Goal: Browse casually: Explore the website without a specific task or goal

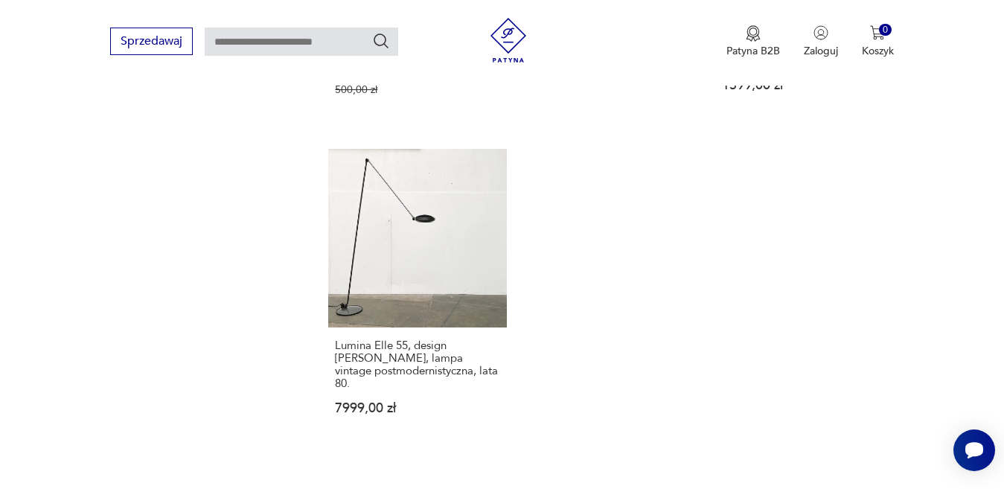
scroll to position [2127, 0]
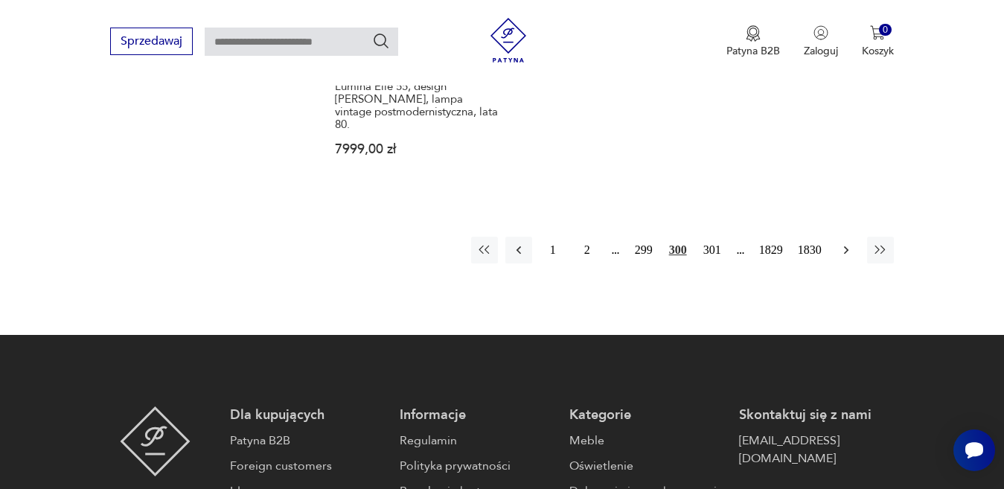
click at [846, 243] on icon "button" at bounding box center [846, 250] width 15 height 15
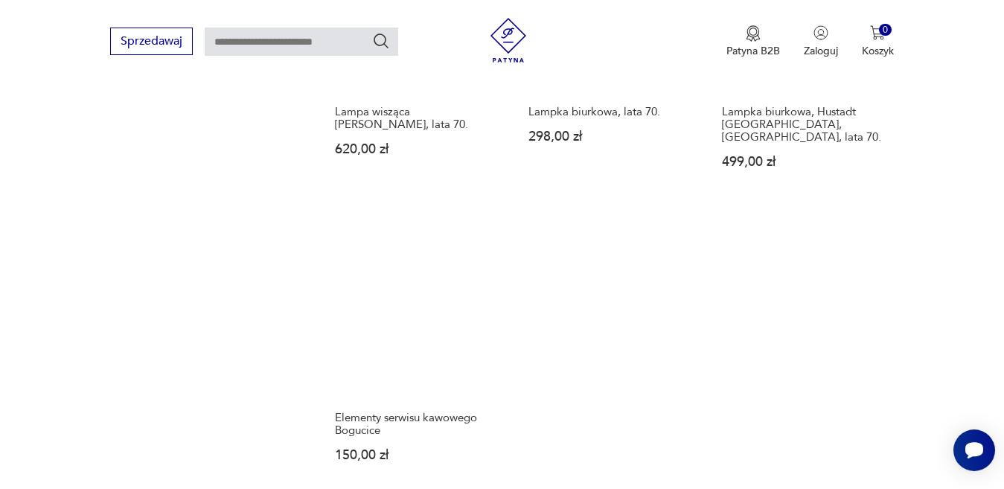
scroll to position [2127, 0]
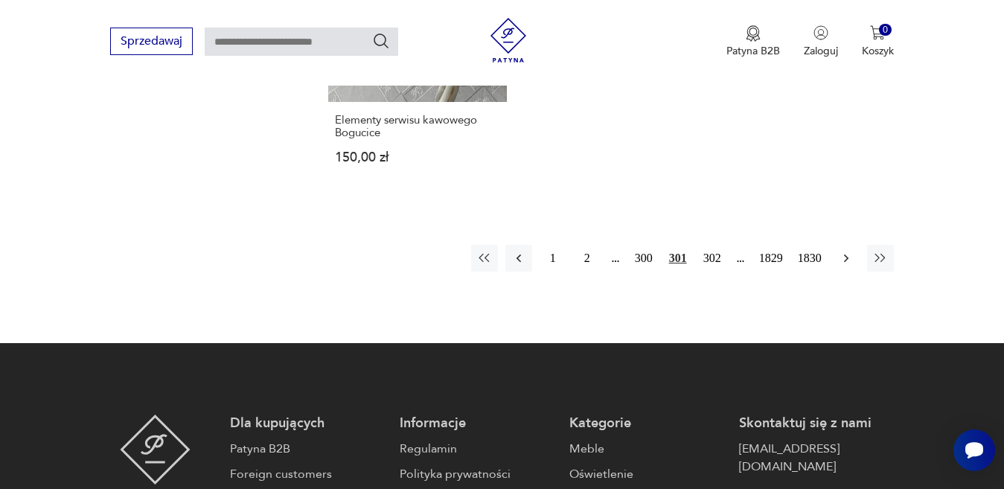
click at [848, 251] on icon "button" at bounding box center [846, 258] width 15 height 15
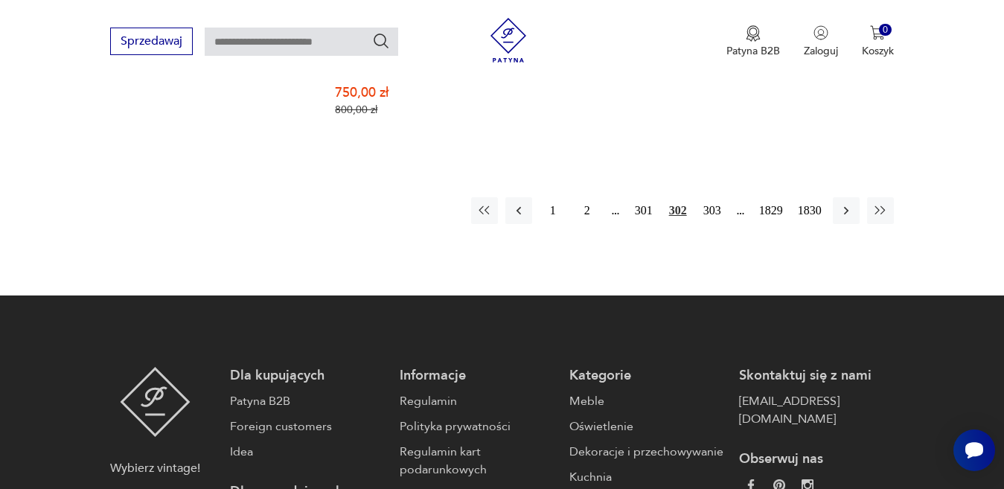
scroll to position [2202, 0]
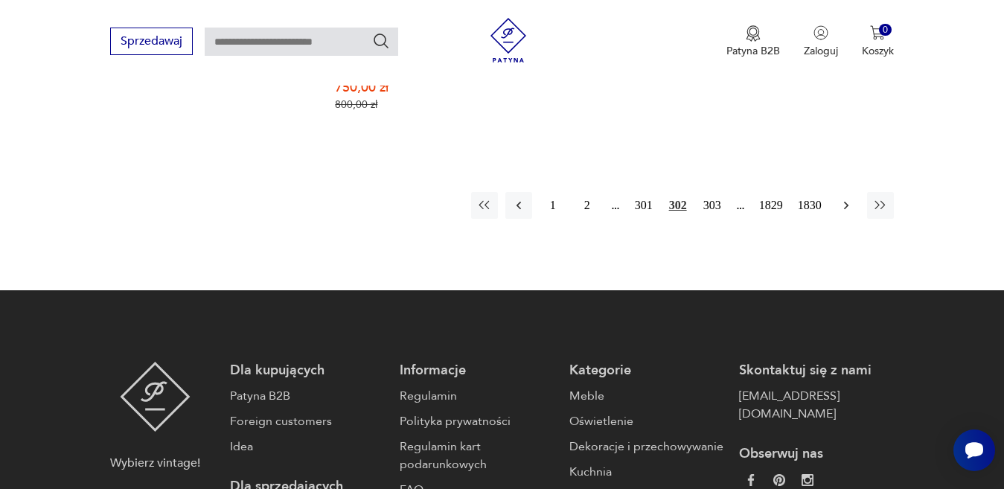
click at [847, 198] on icon "button" at bounding box center [846, 205] width 15 height 15
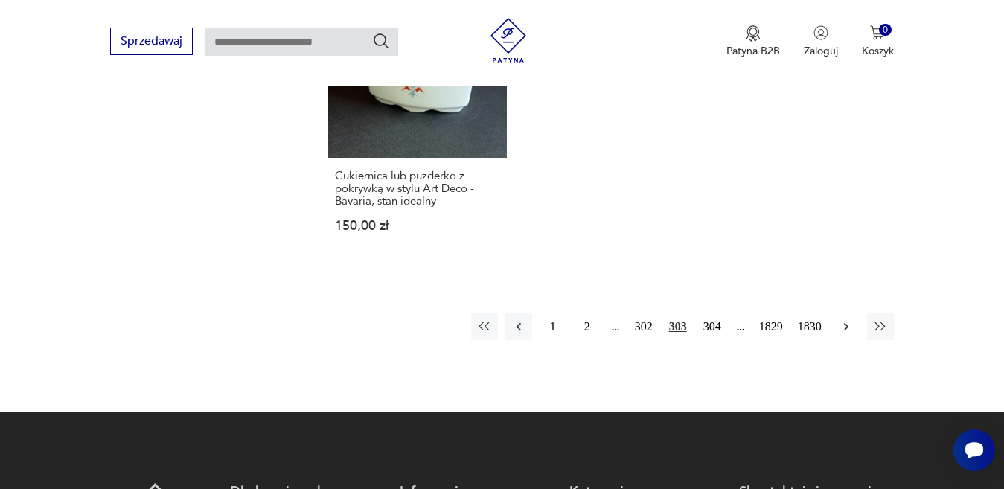
scroll to position [2127, 0]
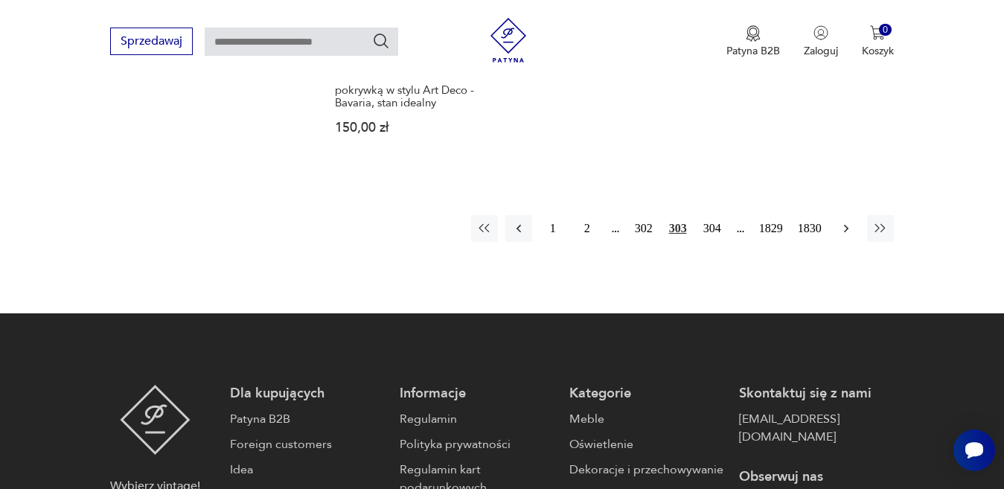
click at [845, 221] on icon "button" at bounding box center [846, 228] width 15 height 15
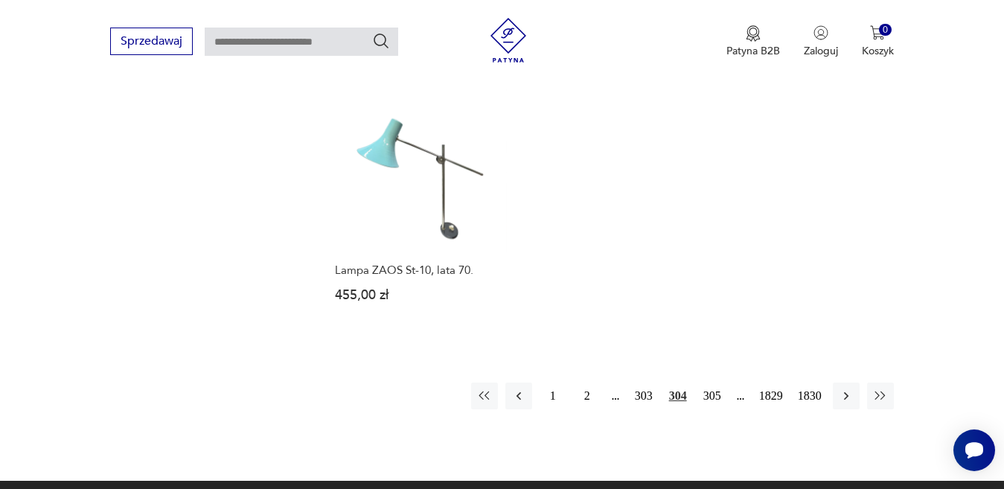
scroll to position [1979, 0]
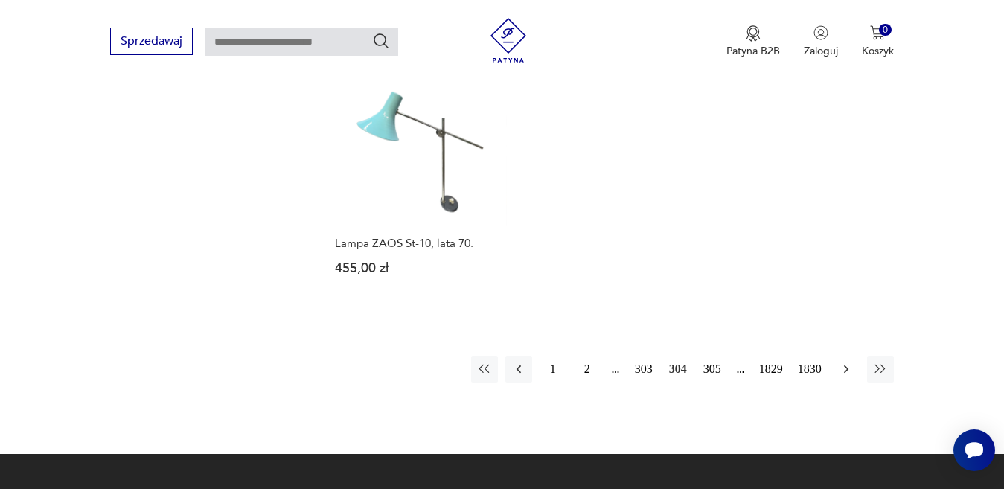
click at [845, 362] on icon "button" at bounding box center [846, 369] width 15 height 15
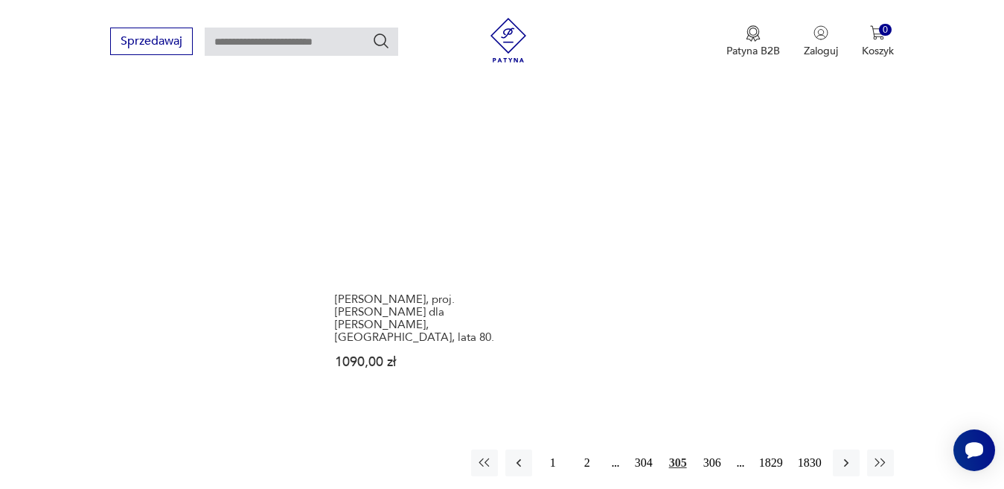
scroll to position [1979, 0]
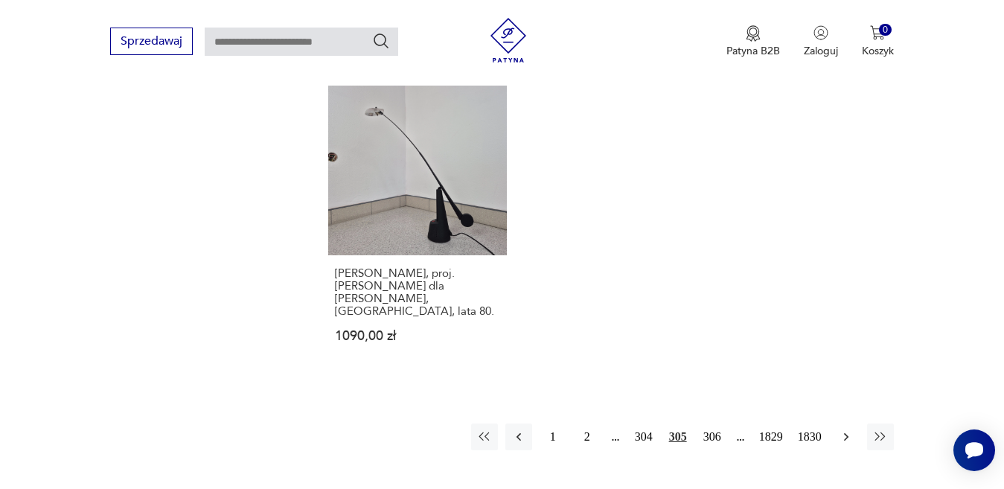
click at [844, 429] on icon "button" at bounding box center [846, 436] width 15 height 15
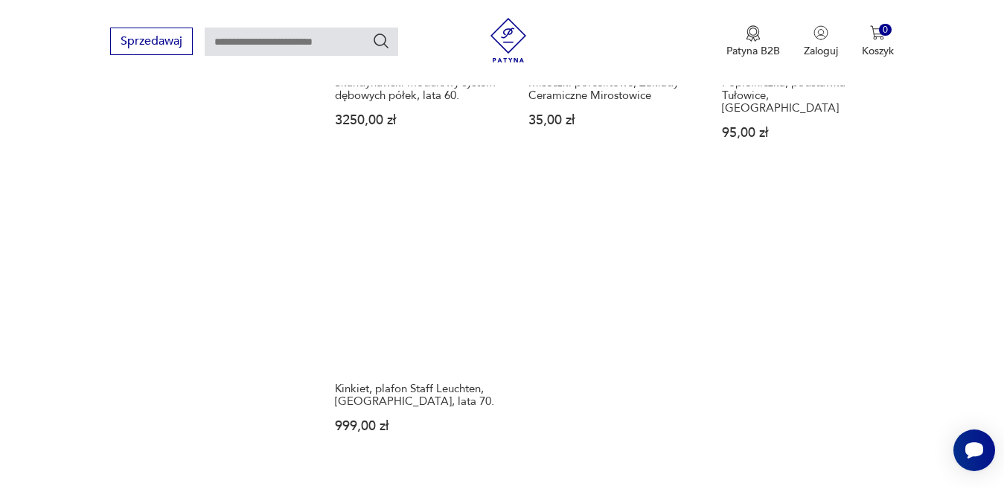
scroll to position [2053, 0]
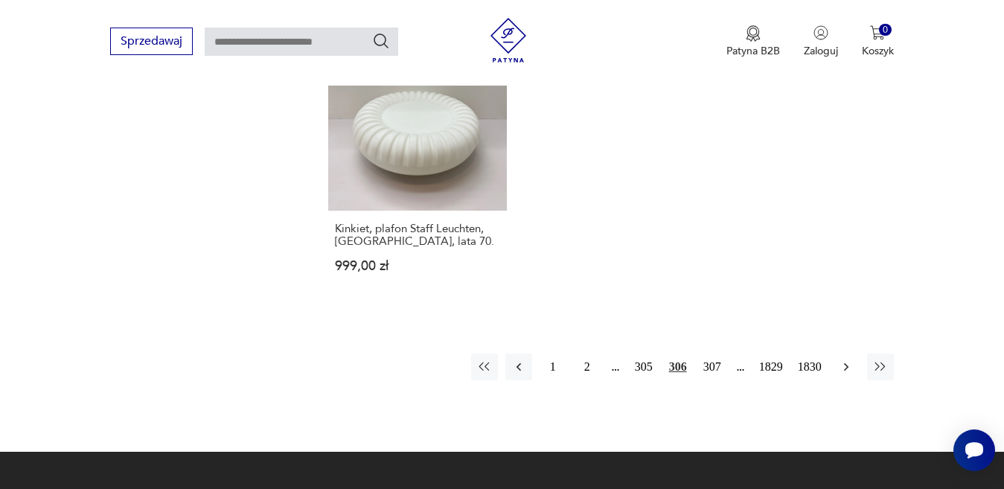
click at [842, 359] on icon "button" at bounding box center [846, 366] width 15 height 15
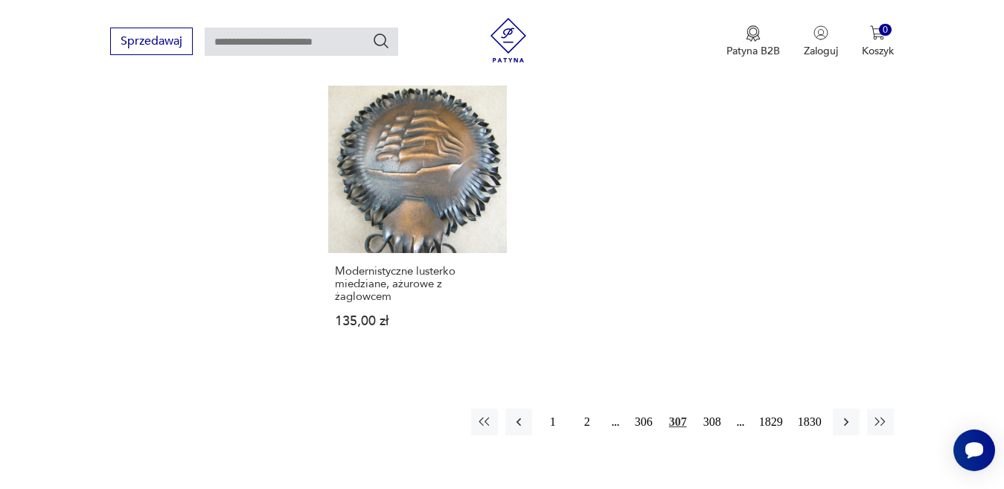
scroll to position [1979, 0]
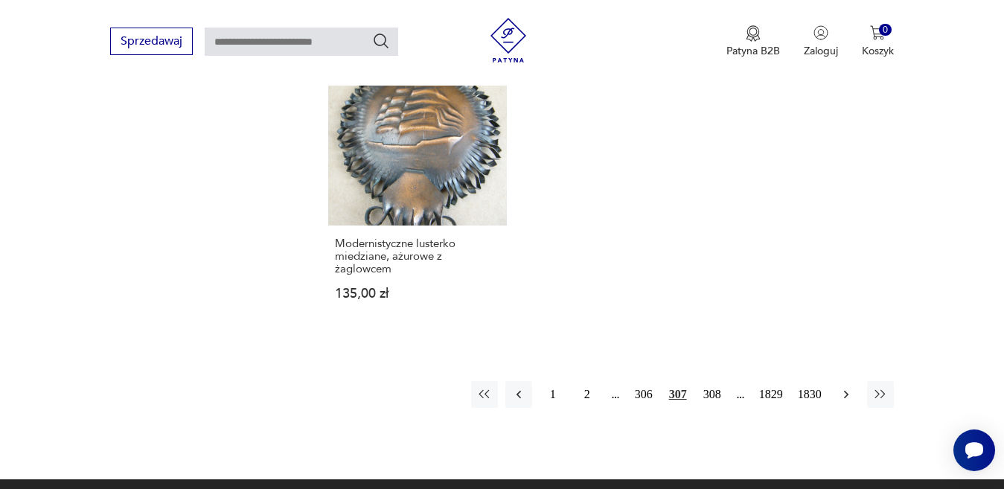
click at [843, 387] on icon "button" at bounding box center [846, 394] width 15 height 15
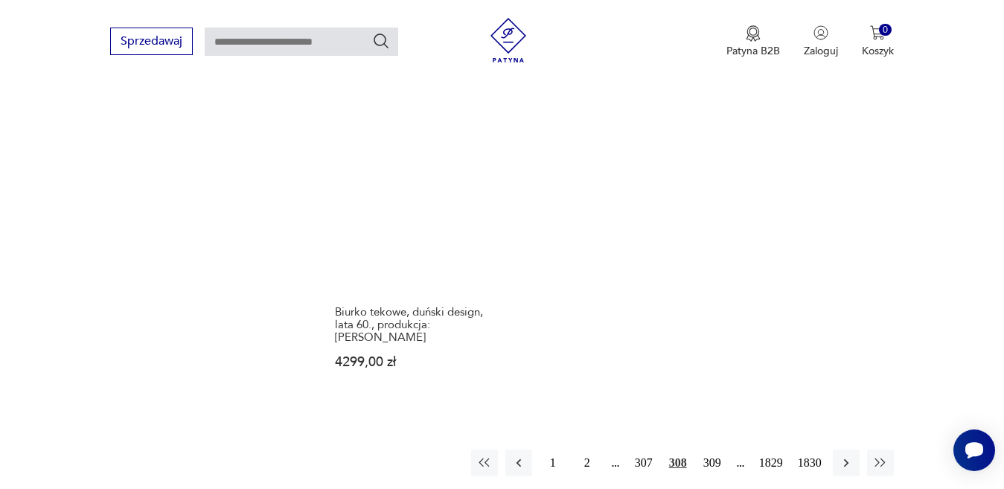
scroll to position [2053, 0]
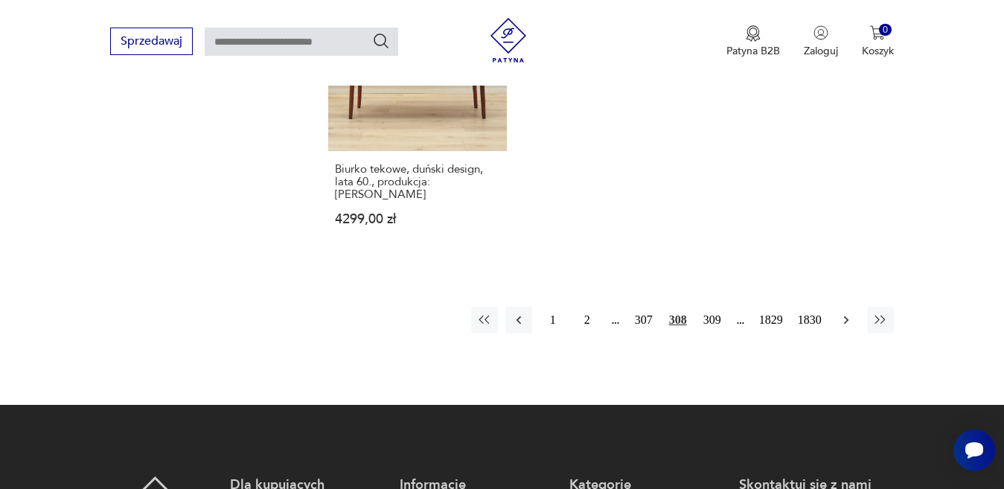
click at [846, 315] on icon "button" at bounding box center [845, 319] width 4 height 8
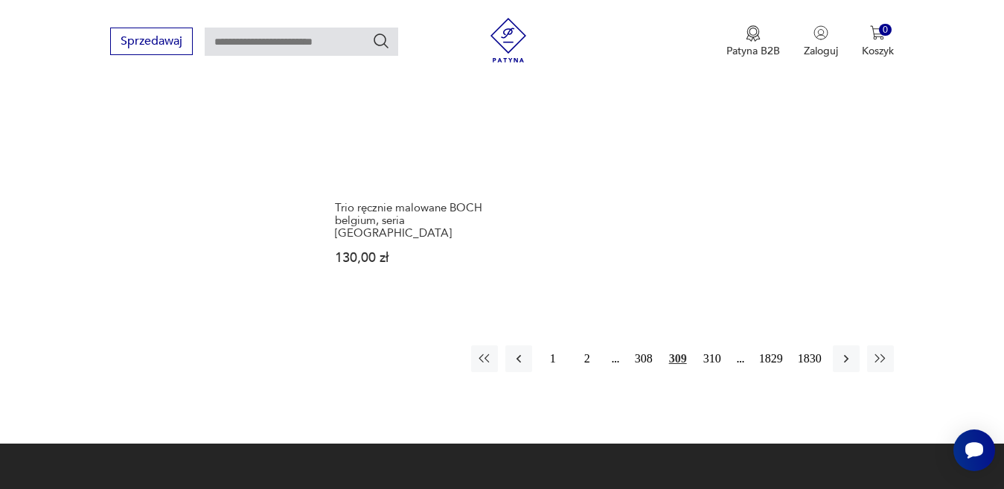
scroll to position [2053, 0]
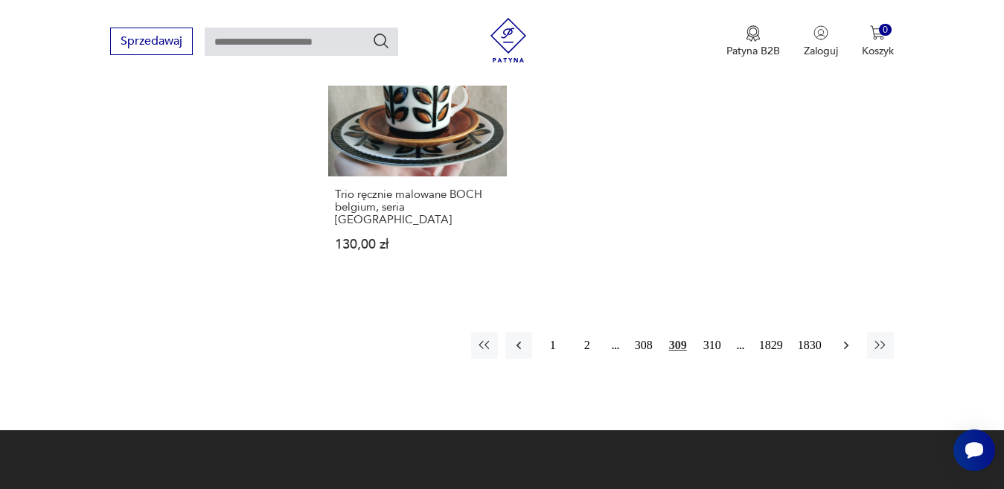
click at [843, 338] on icon "button" at bounding box center [846, 345] width 15 height 15
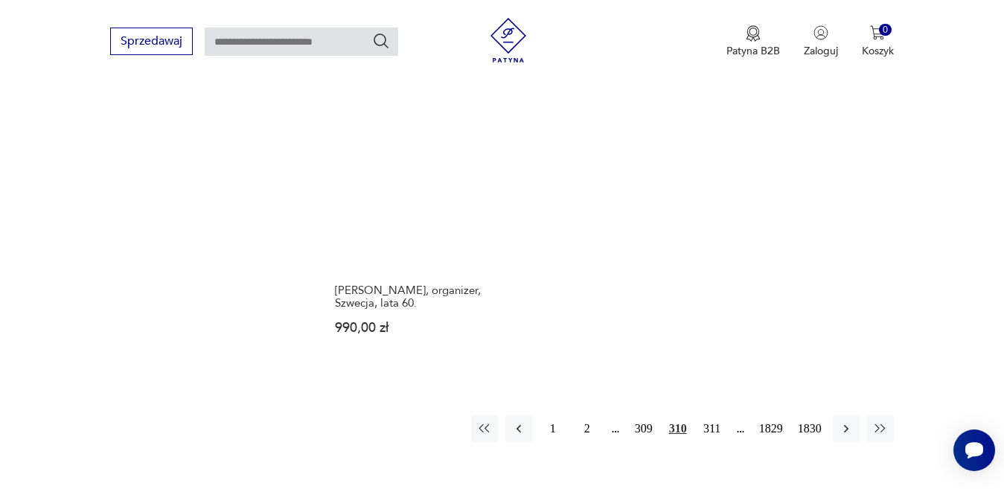
scroll to position [1979, 0]
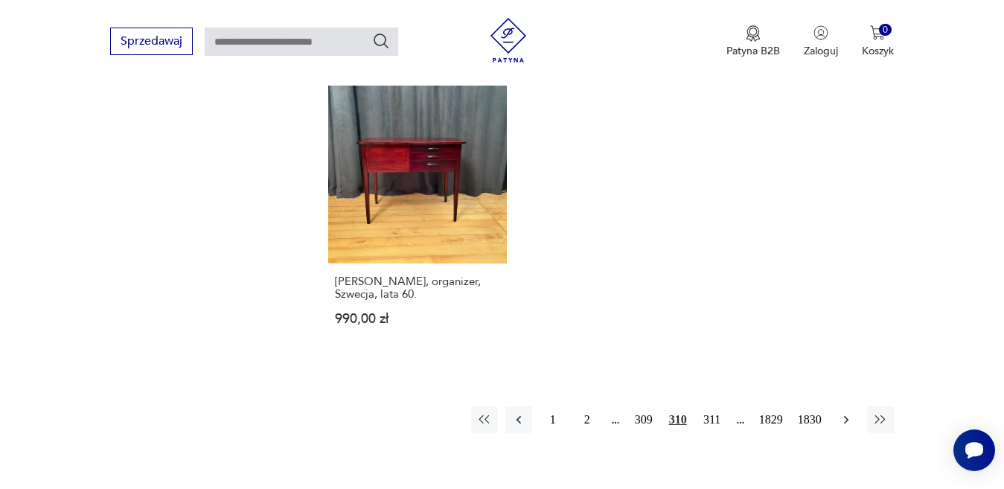
click at [846, 415] on icon "button" at bounding box center [845, 419] width 4 height 8
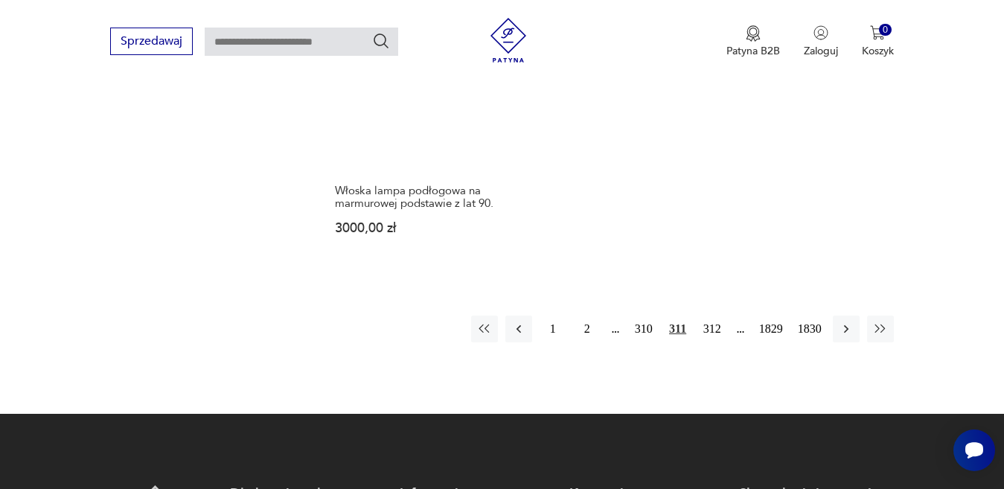
scroll to position [2127, 0]
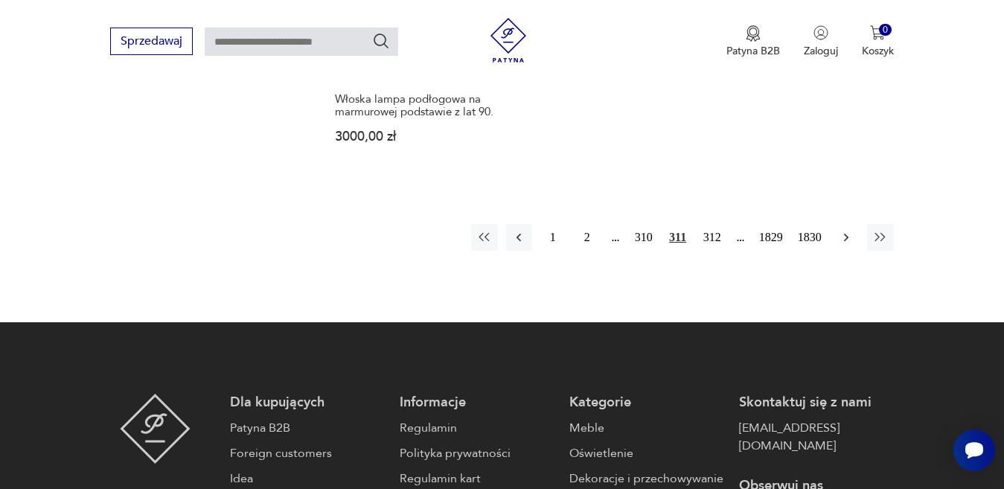
click at [845, 230] on icon "button" at bounding box center [846, 237] width 15 height 15
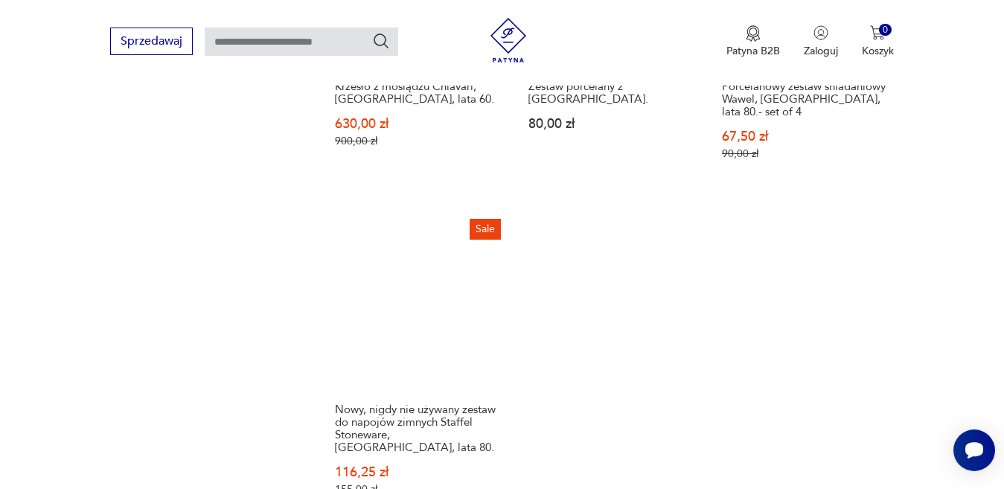
scroll to position [2053, 0]
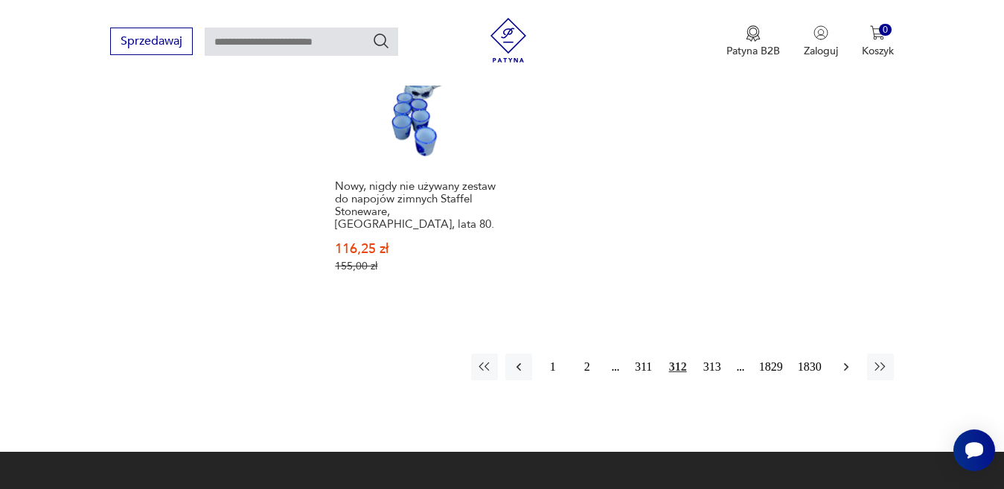
click at [846, 359] on icon "button" at bounding box center [846, 366] width 15 height 15
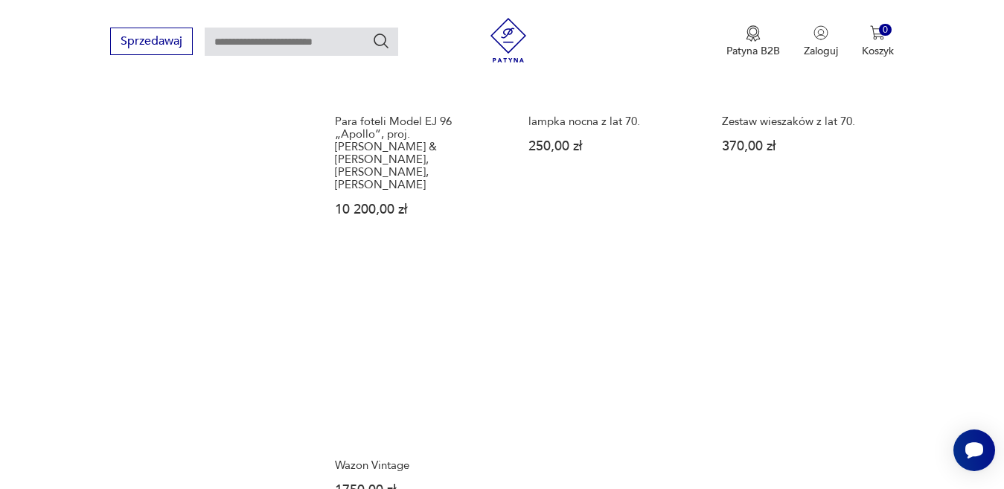
scroll to position [1979, 0]
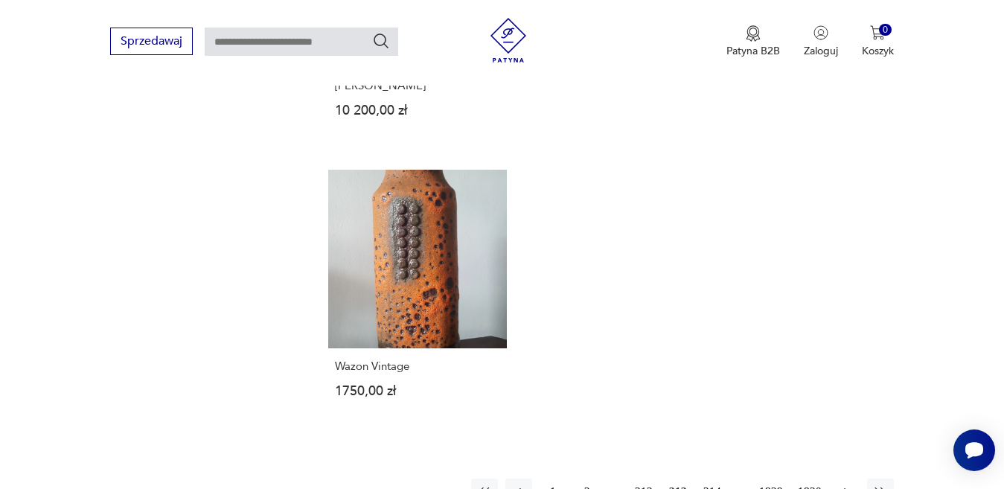
click at [842, 484] on icon "button" at bounding box center [846, 491] width 15 height 15
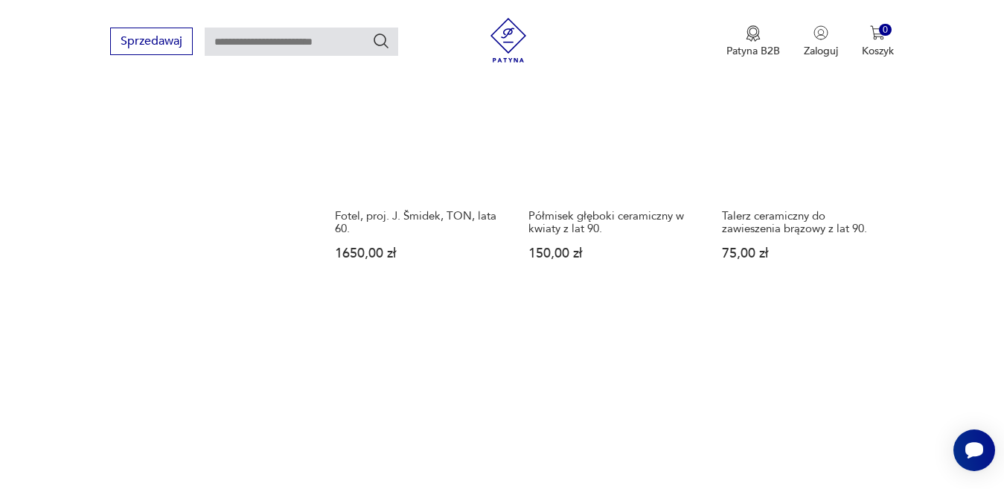
scroll to position [1904, 0]
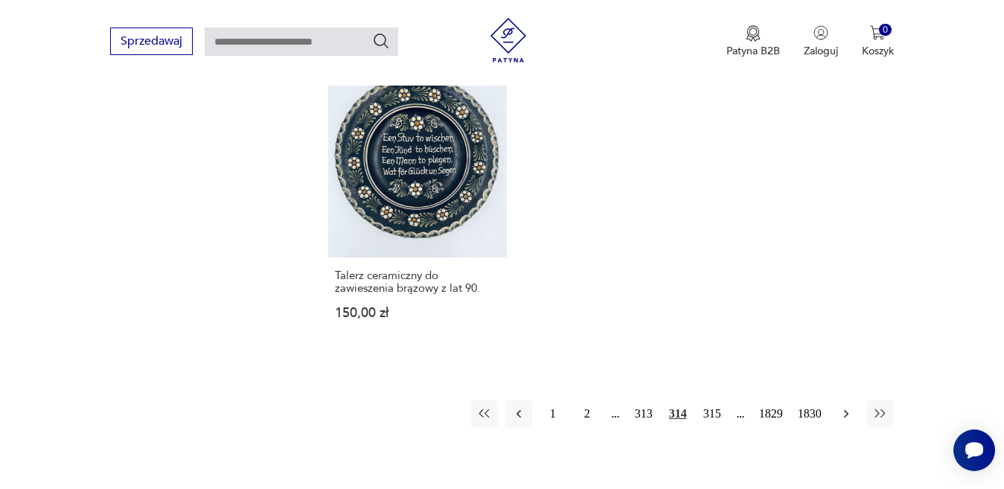
click at [840, 406] on icon "button" at bounding box center [846, 413] width 15 height 15
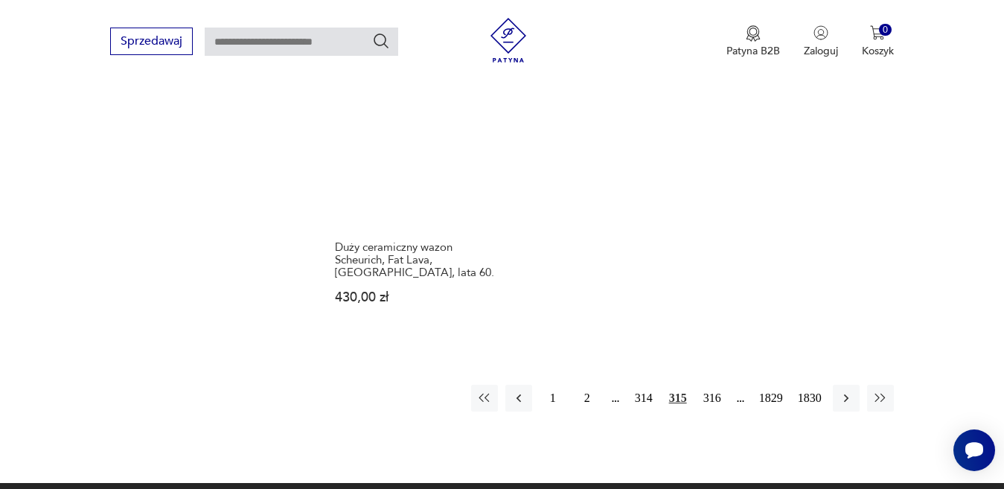
scroll to position [1979, 0]
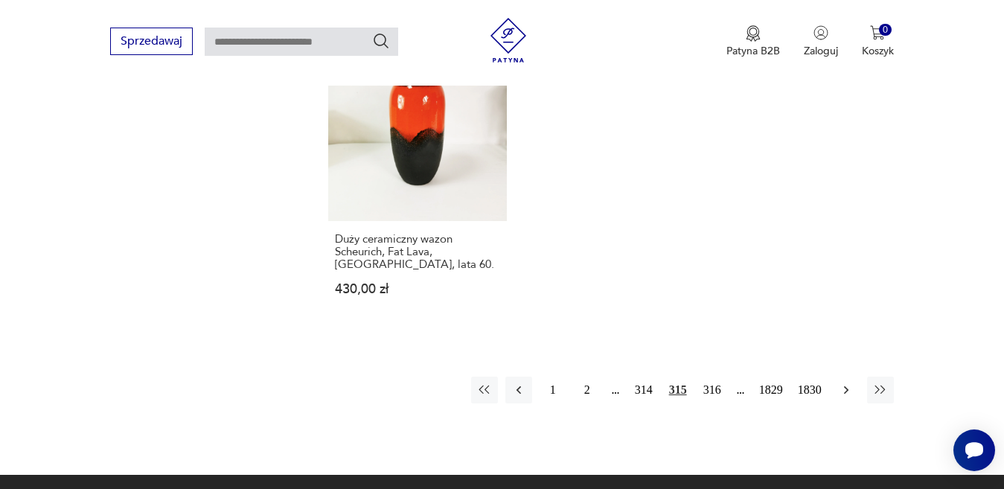
click at [848, 382] on icon "button" at bounding box center [846, 389] width 15 height 15
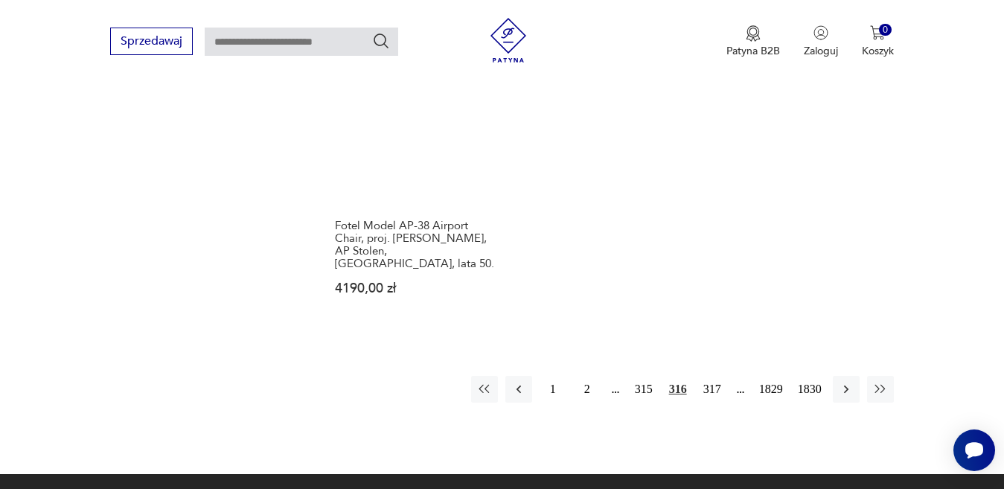
scroll to position [2053, 0]
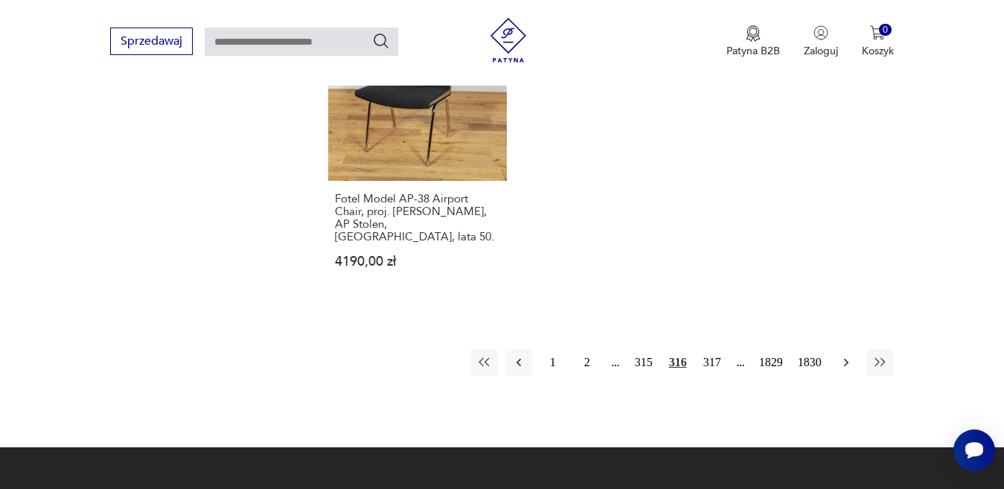
click at [845, 355] on icon "button" at bounding box center [846, 362] width 15 height 15
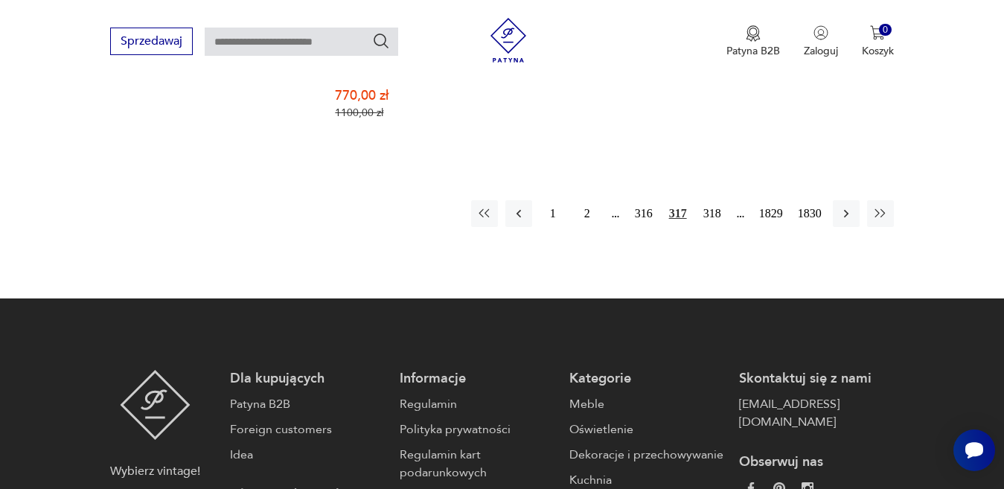
scroll to position [2127, 0]
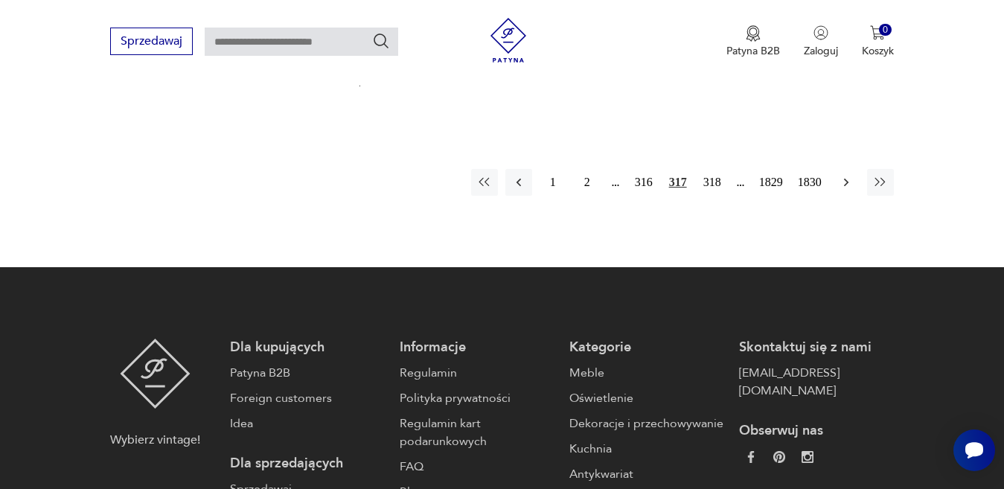
click at [845, 182] on icon "button" at bounding box center [846, 182] width 15 height 15
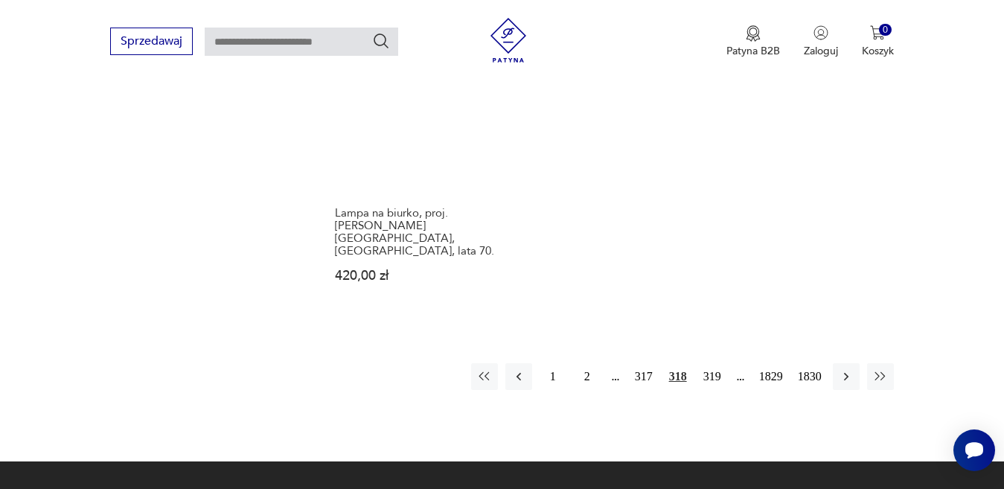
scroll to position [2053, 0]
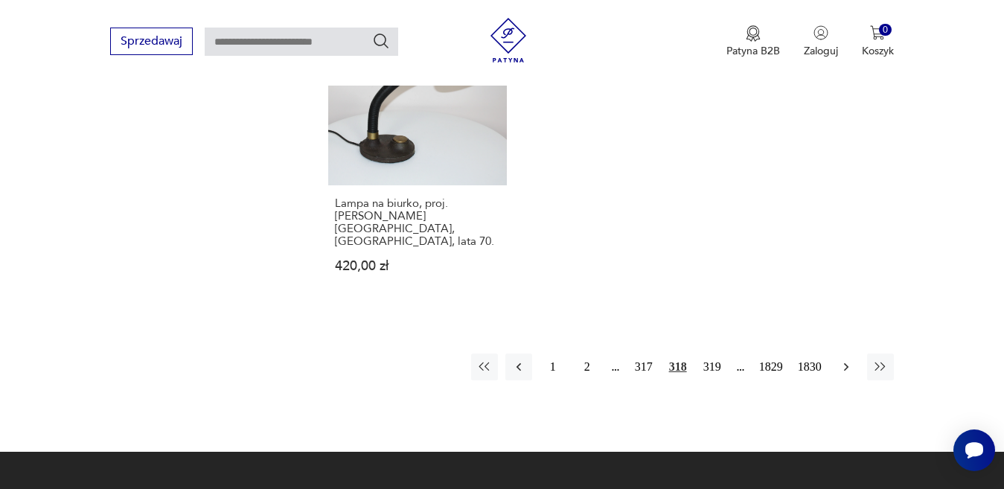
click at [844, 359] on icon "button" at bounding box center [846, 366] width 15 height 15
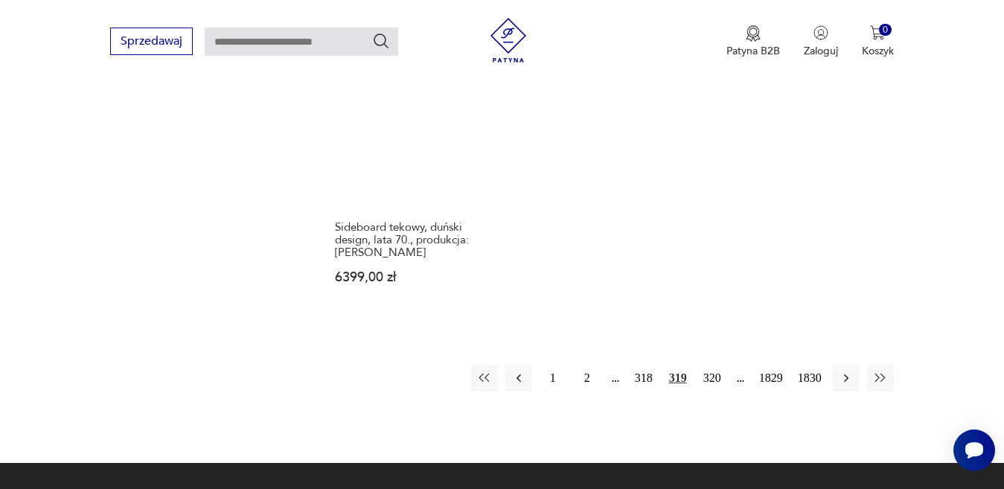
scroll to position [2053, 0]
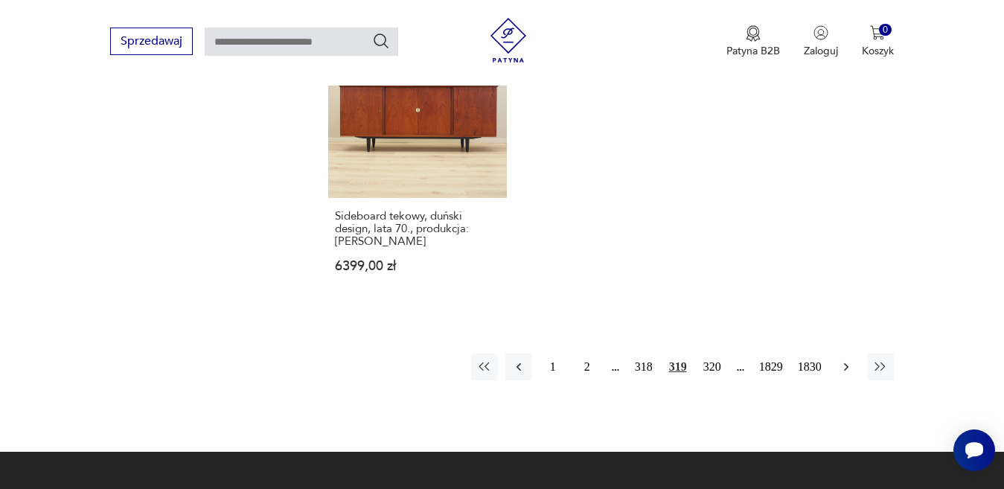
click at [843, 359] on icon "button" at bounding box center [846, 366] width 15 height 15
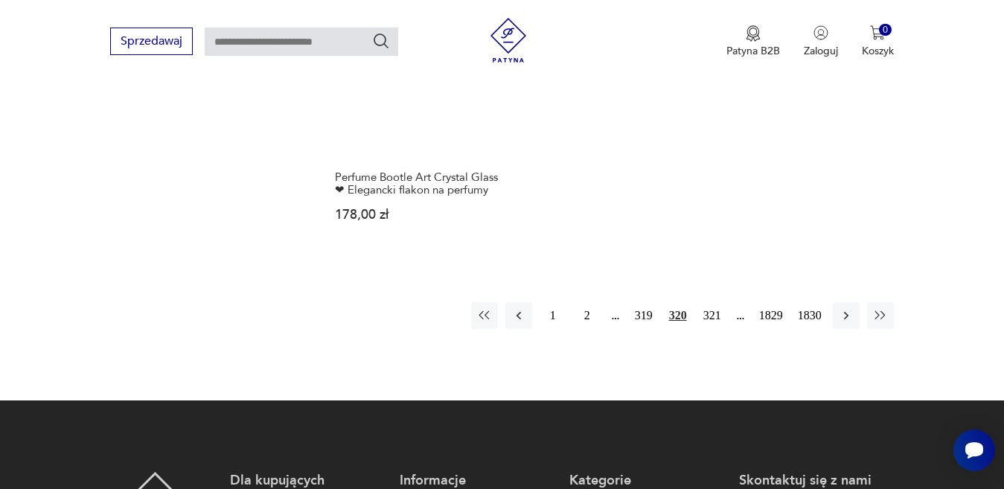
scroll to position [2053, 0]
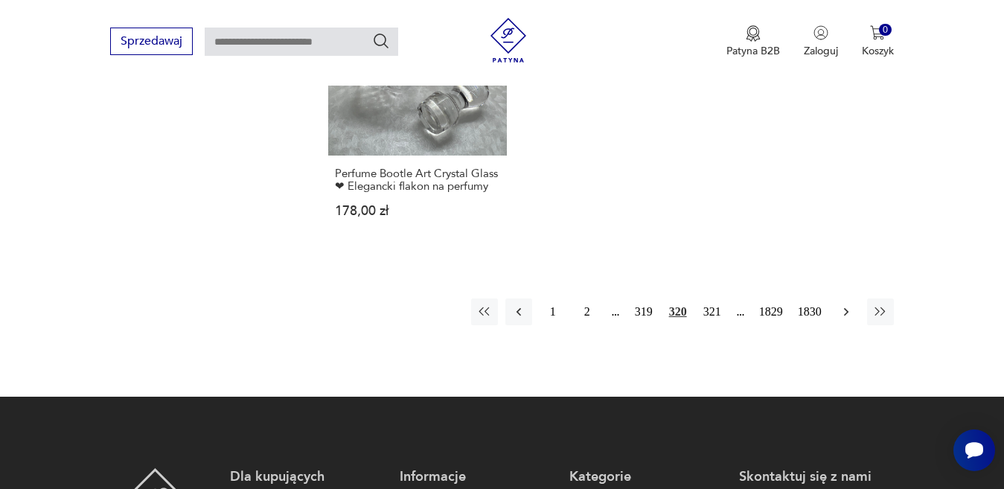
click at [842, 304] on icon "button" at bounding box center [846, 311] width 15 height 15
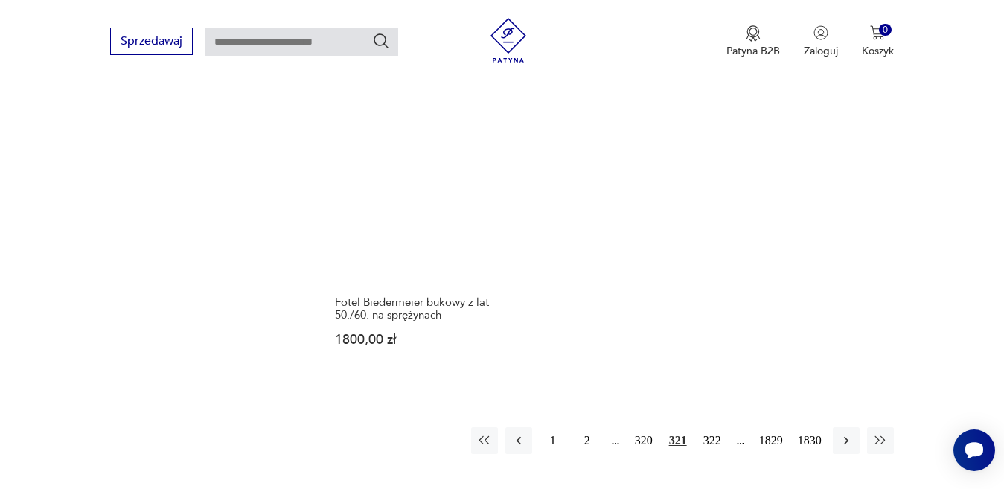
scroll to position [1904, 0]
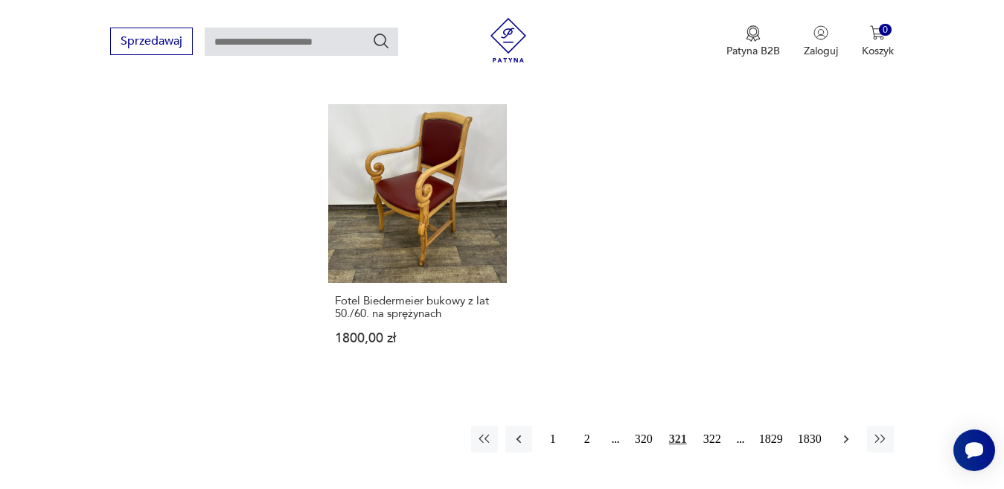
click at [846, 432] on icon "button" at bounding box center [846, 439] width 15 height 15
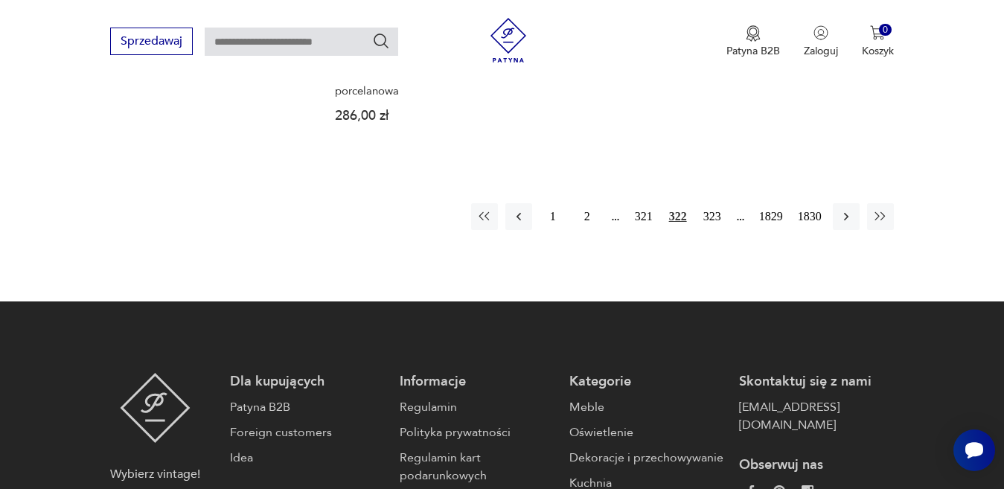
scroll to position [2127, 0]
click at [841, 208] on icon "button" at bounding box center [846, 215] width 15 height 15
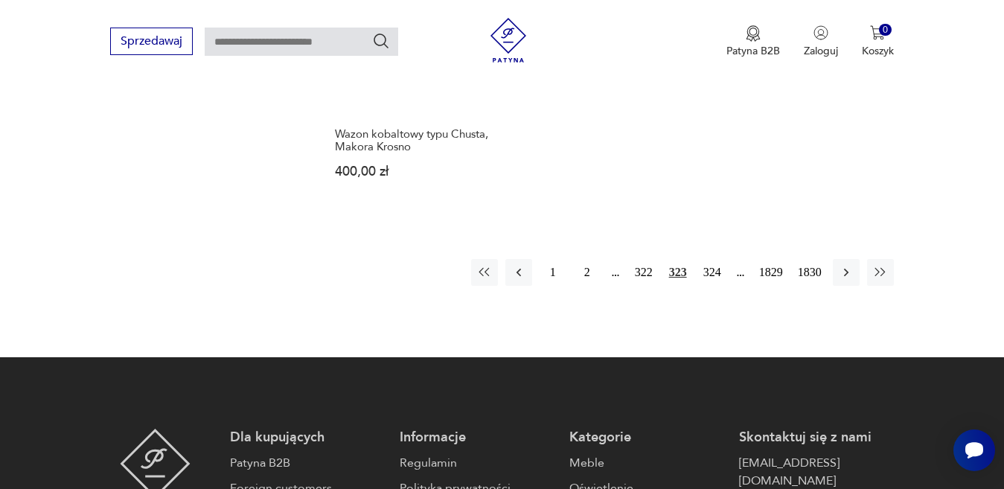
scroll to position [2127, 0]
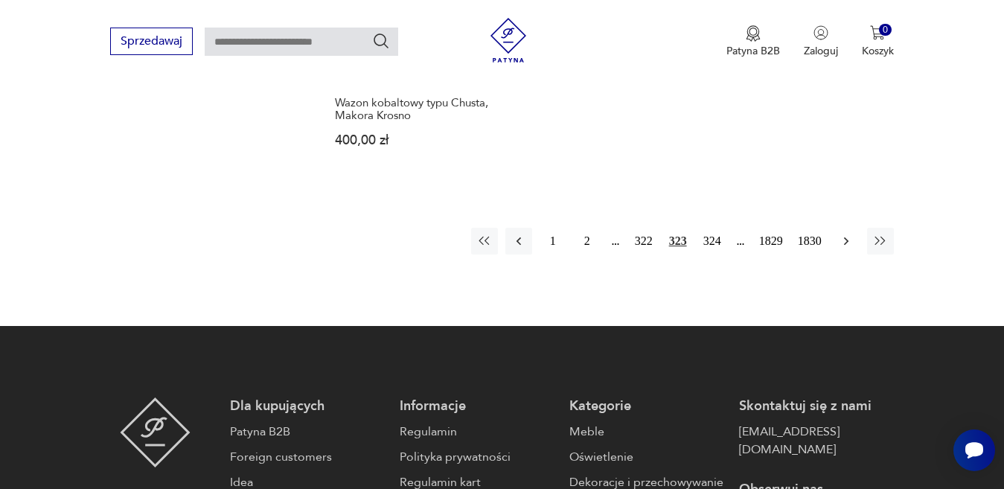
click at [847, 234] on icon "button" at bounding box center [846, 241] width 15 height 15
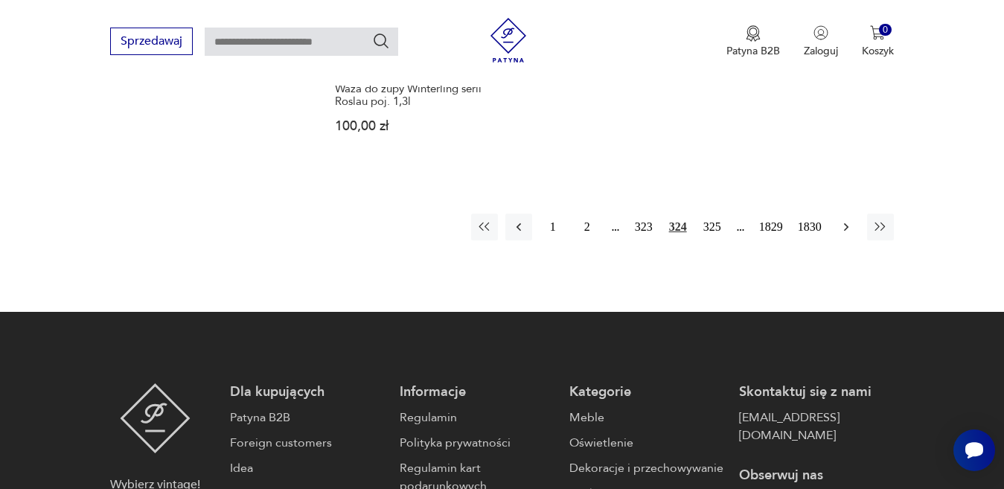
click at [844, 222] on icon "button" at bounding box center [845, 226] width 4 height 8
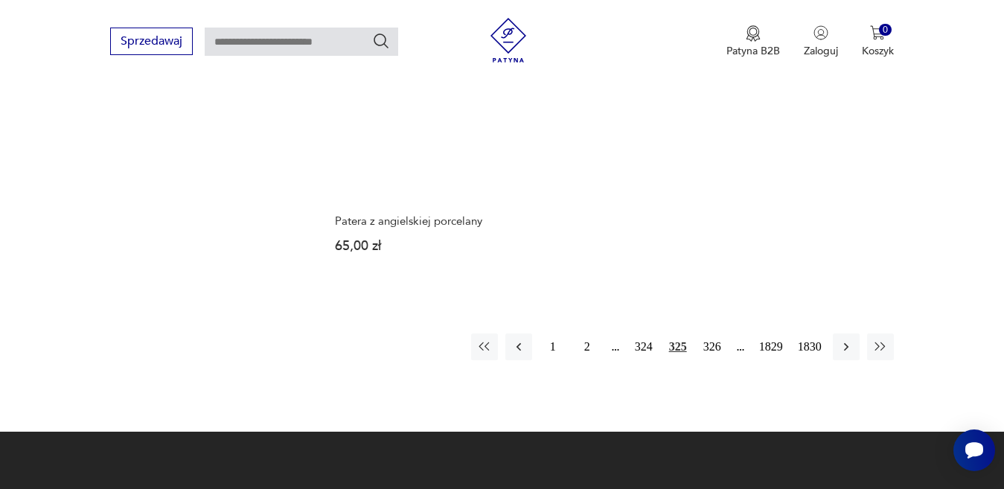
scroll to position [2053, 0]
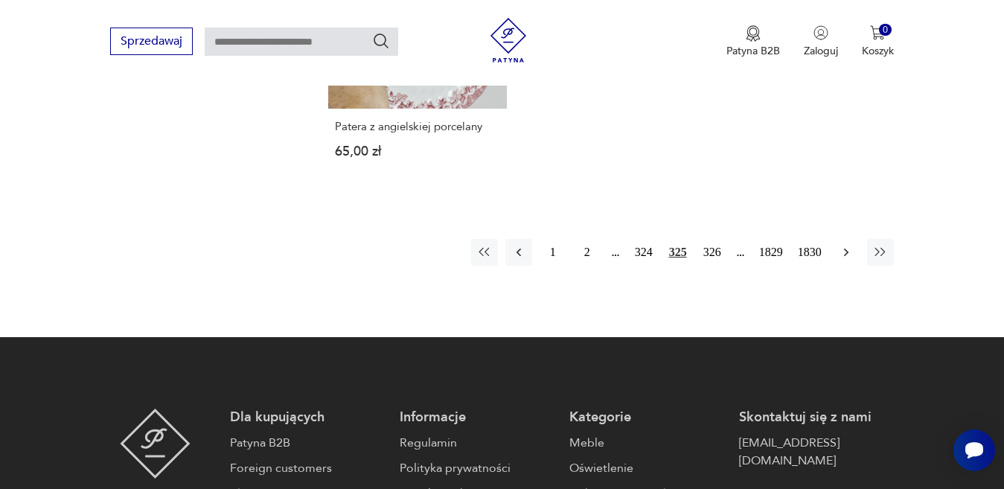
click at [844, 247] on icon "button" at bounding box center [846, 252] width 15 height 15
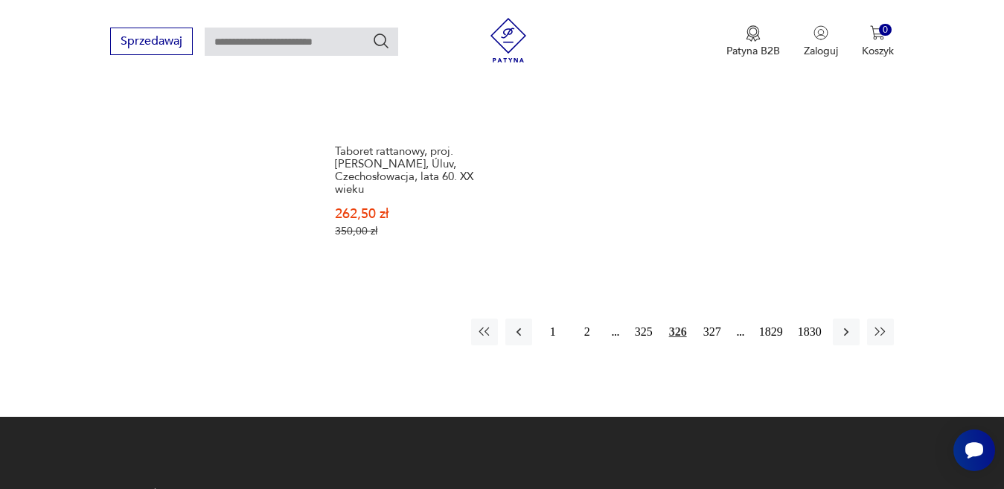
scroll to position [2053, 0]
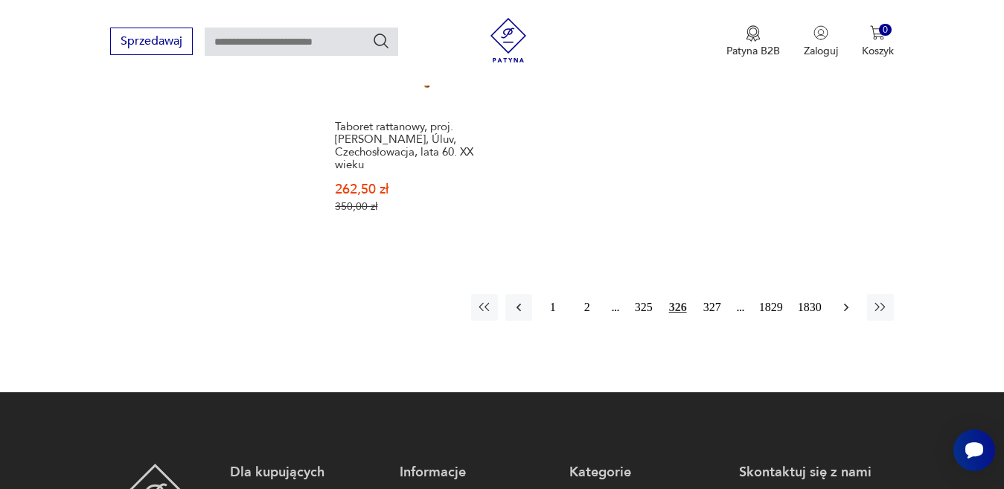
click at [845, 300] on icon "button" at bounding box center [846, 307] width 15 height 15
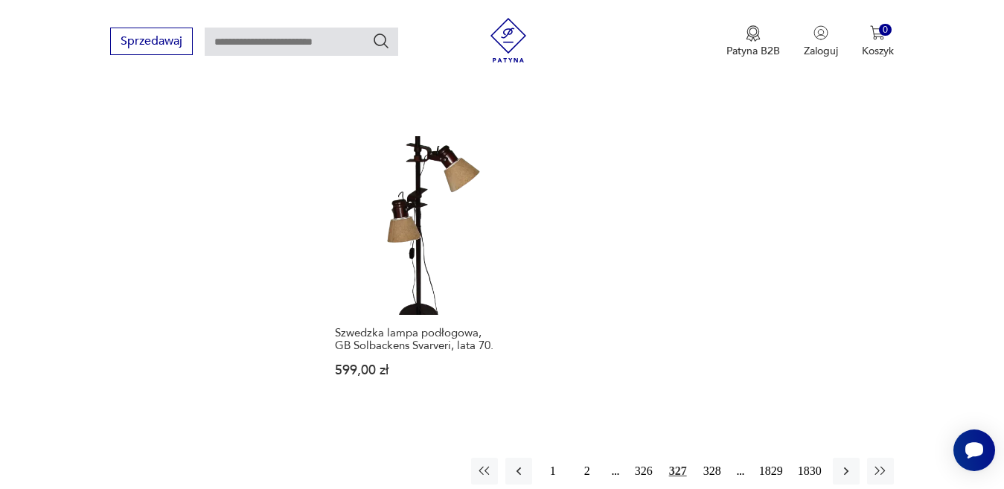
scroll to position [1904, 0]
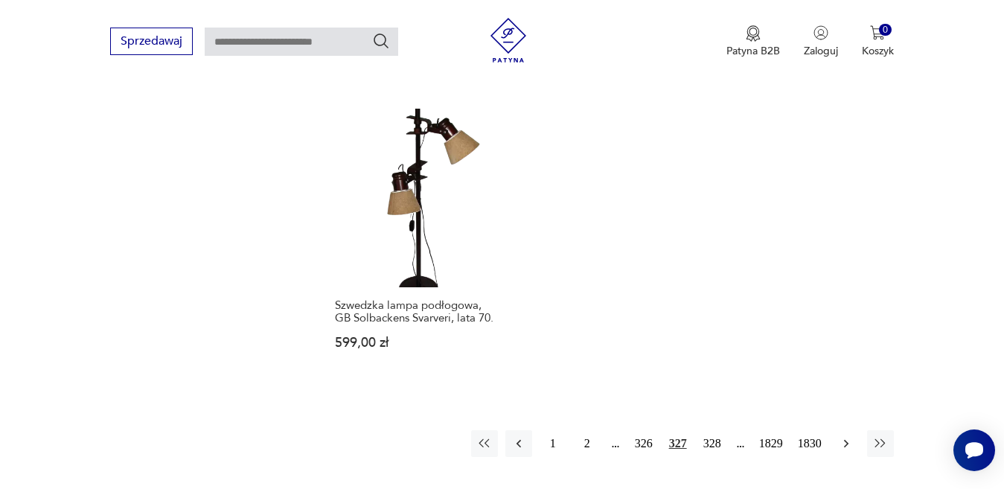
click at [845, 436] on icon "button" at bounding box center [846, 443] width 15 height 15
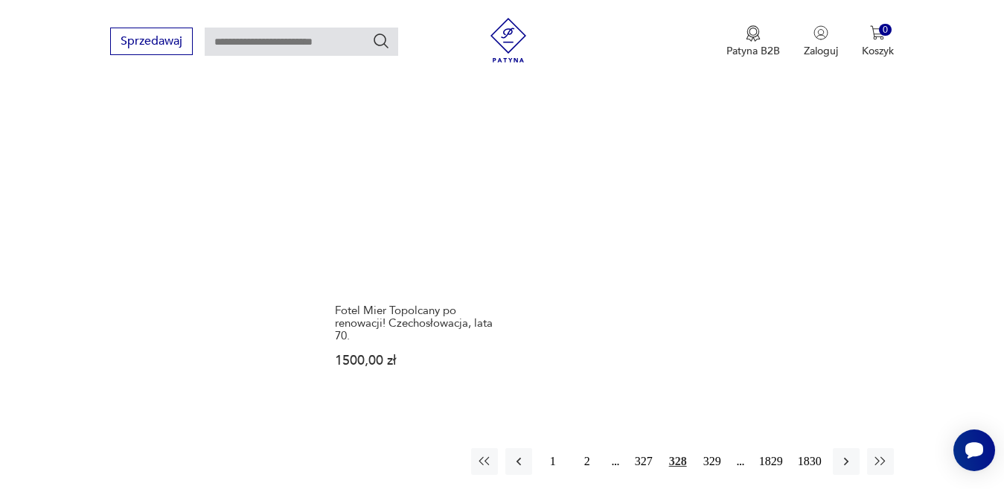
scroll to position [1904, 0]
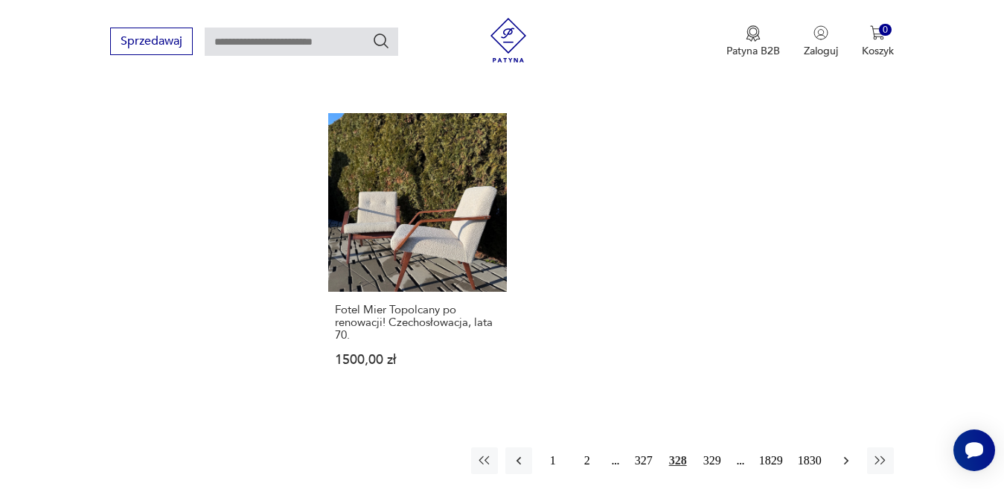
click at [845, 453] on icon "button" at bounding box center [846, 460] width 15 height 15
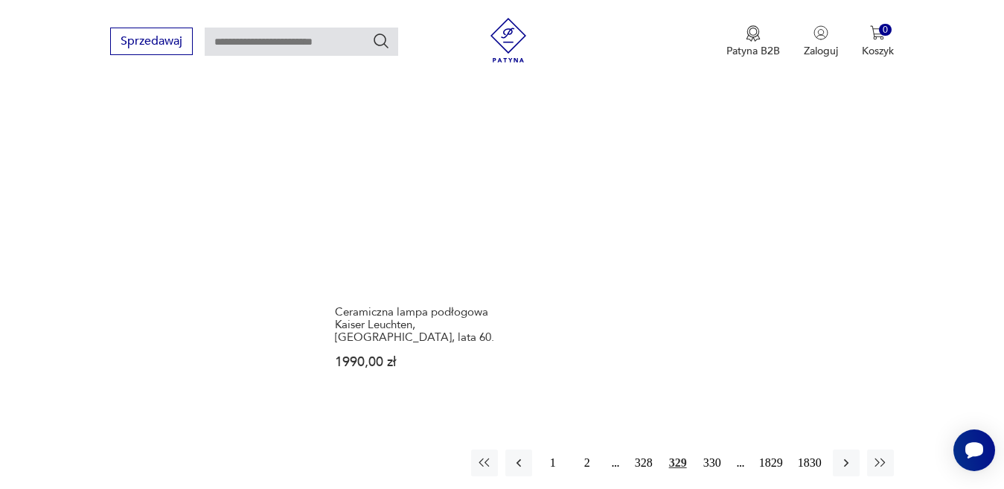
scroll to position [1904, 0]
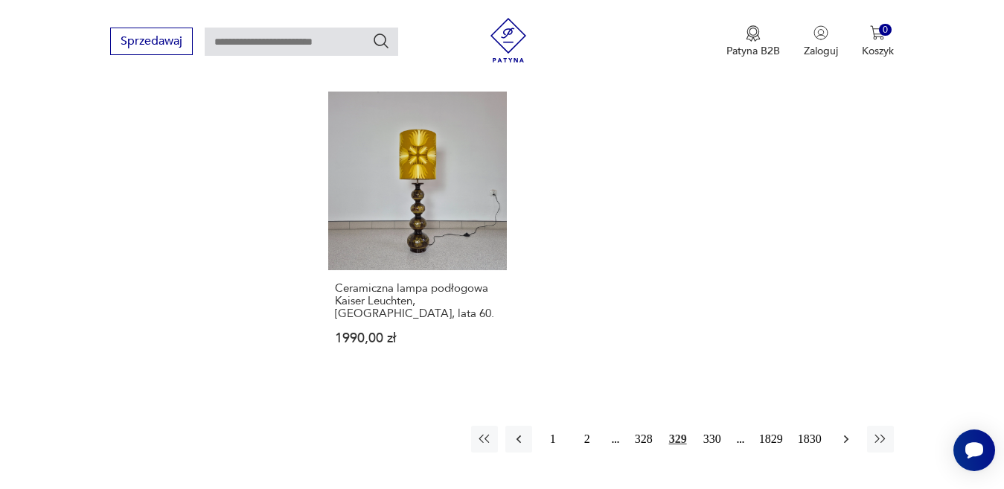
click at [848, 432] on icon "button" at bounding box center [846, 439] width 15 height 15
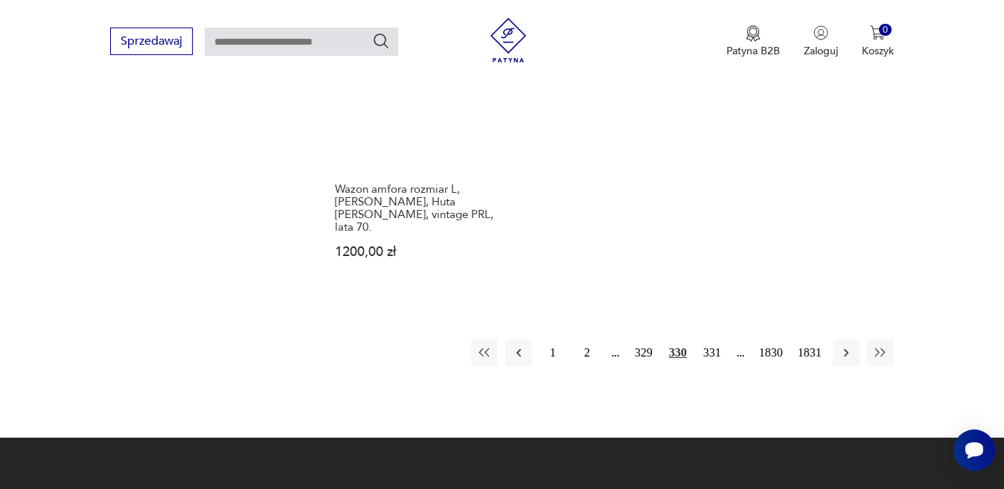
scroll to position [2127, 0]
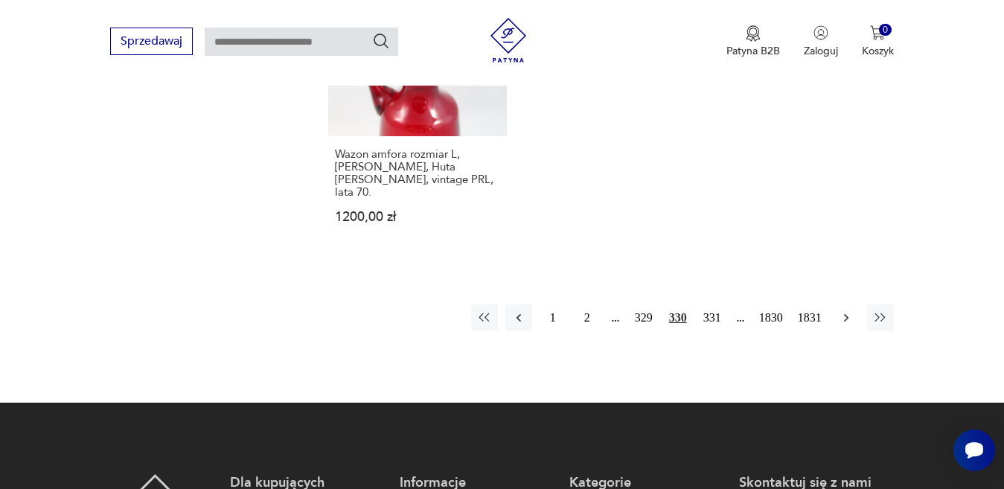
click at [843, 310] on icon "button" at bounding box center [846, 317] width 15 height 15
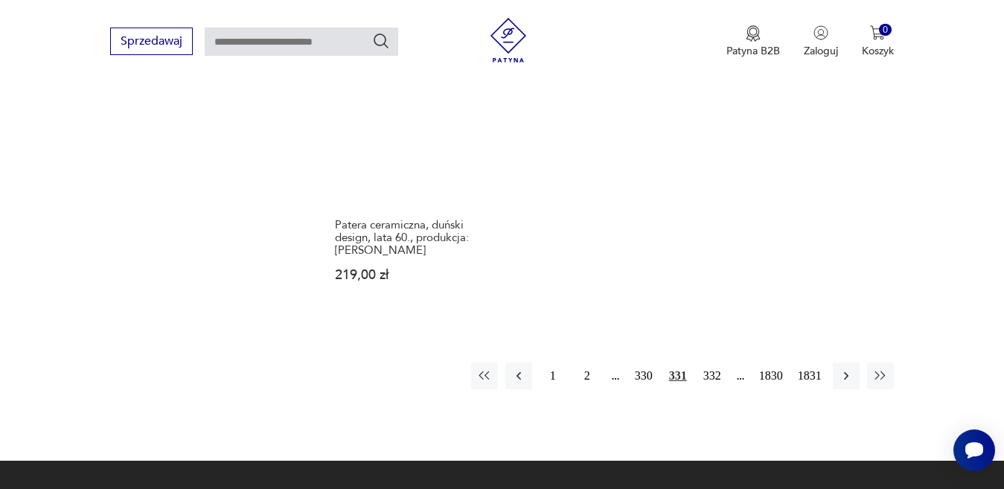
scroll to position [2127, 0]
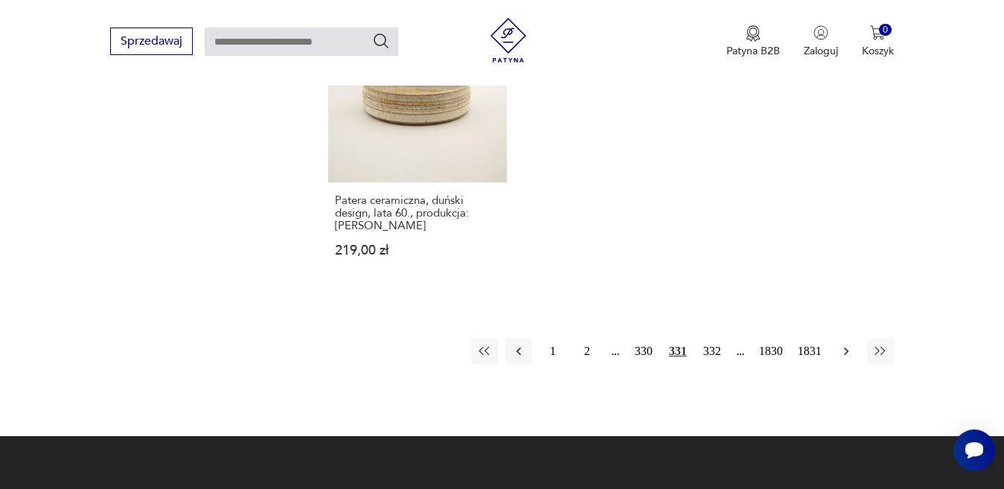
click at [848, 338] on button "button" at bounding box center [846, 351] width 27 height 27
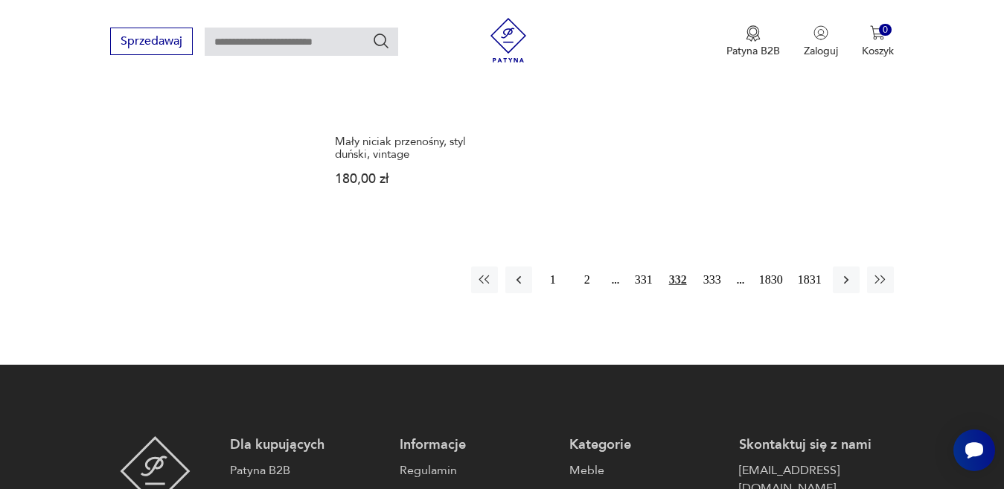
scroll to position [2053, 0]
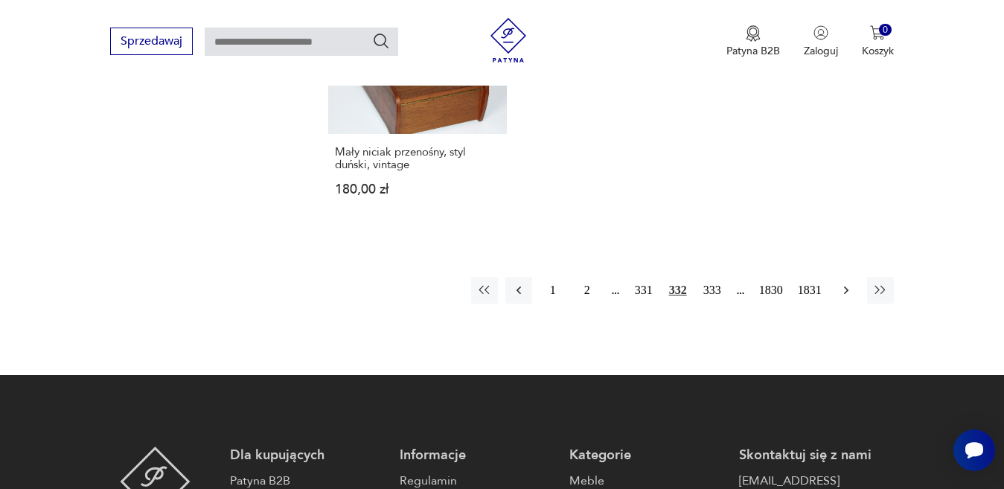
click at [845, 283] on icon "button" at bounding box center [846, 290] width 15 height 15
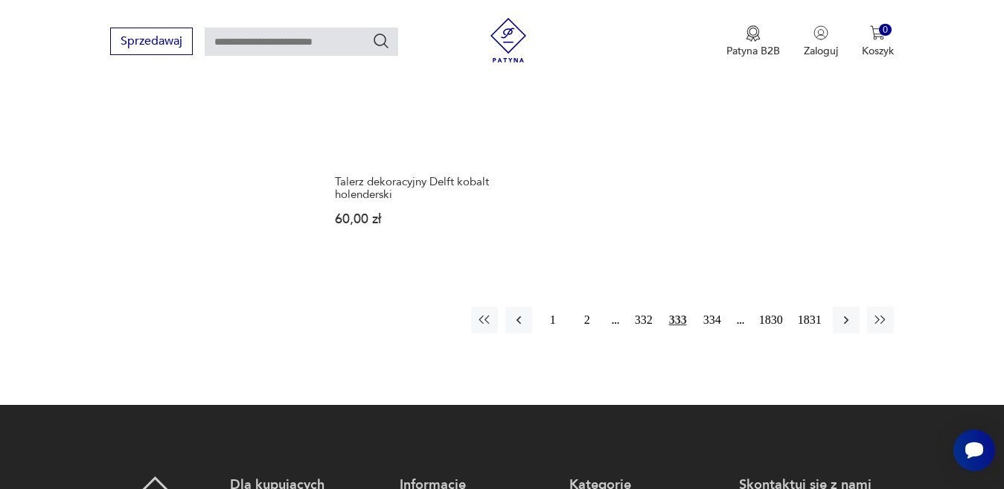
scroll to position [2127, 0]
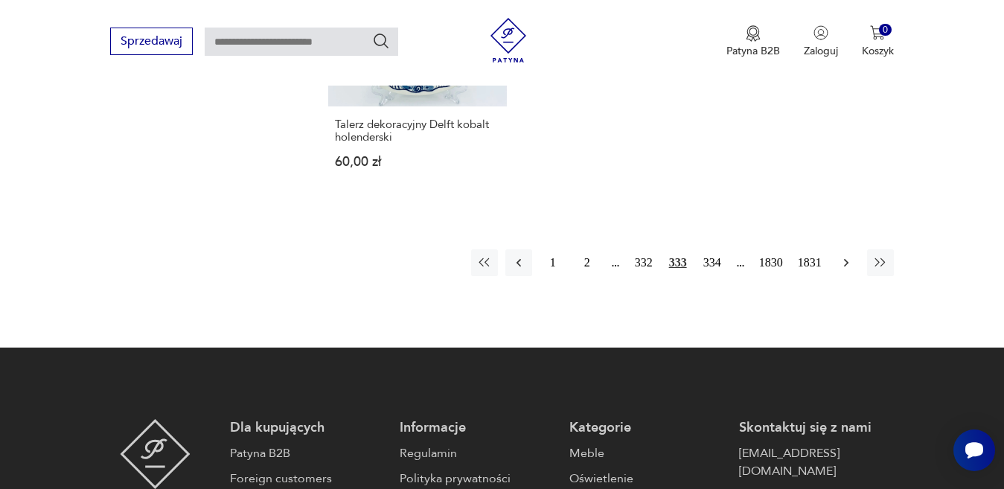
click at [848, 255] on icon "button" at bounding box center [846, 262] width 15 height 15
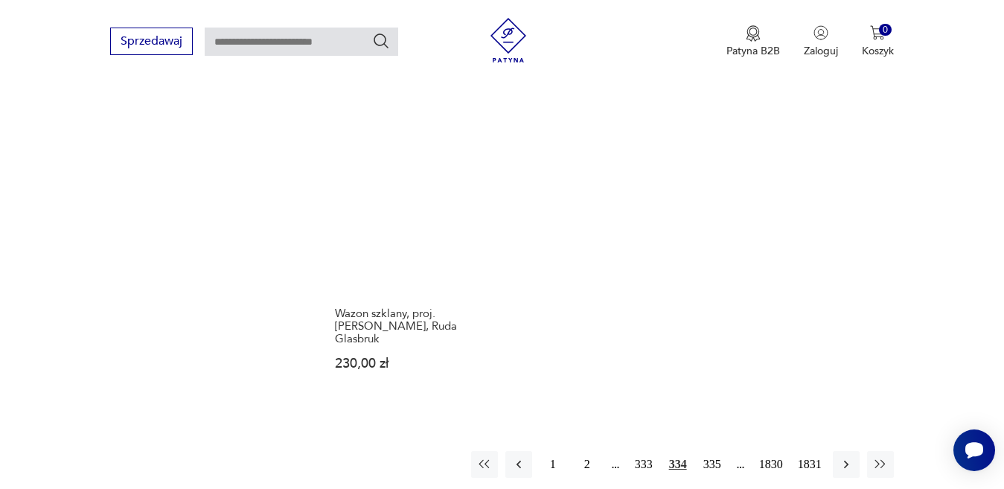
scroll to position [1904, 0]
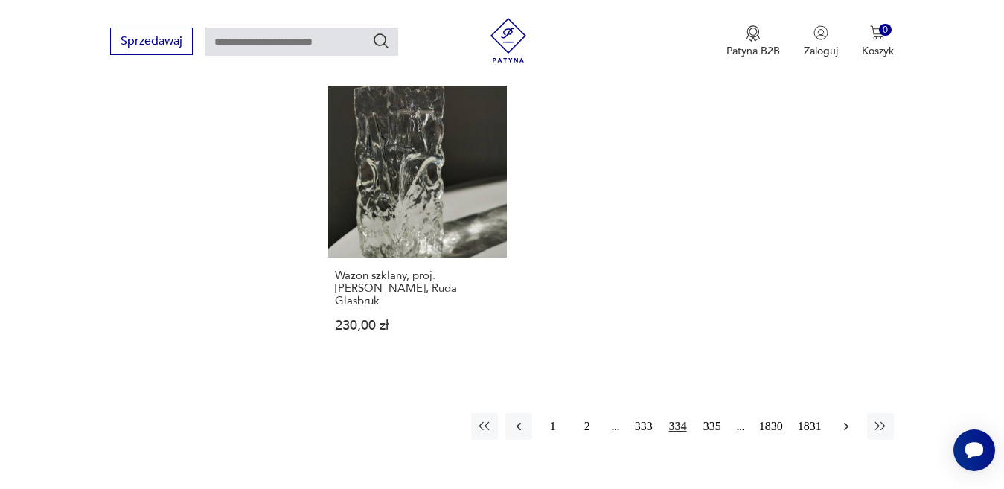
click at [845, 422] on icon "button" at bounding box center [845, 426] width 4 height 8
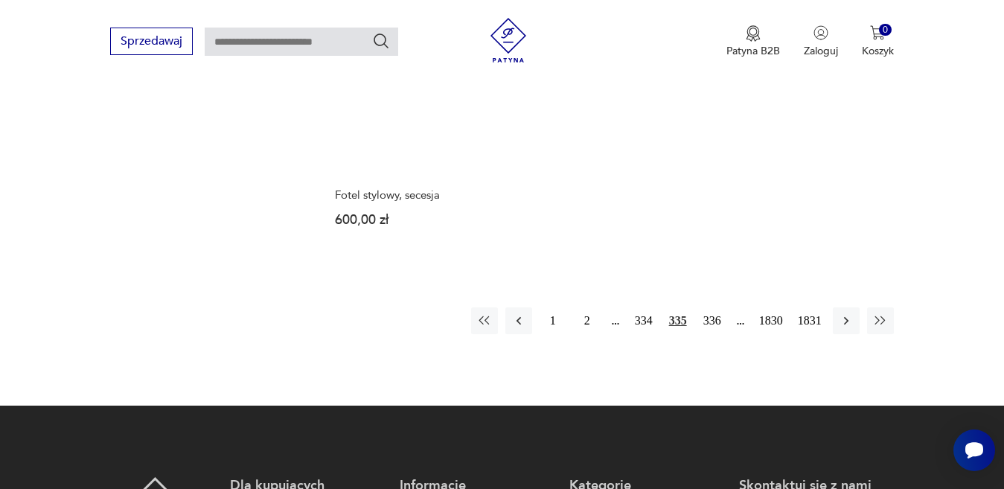
scroll to position [2083, 0]
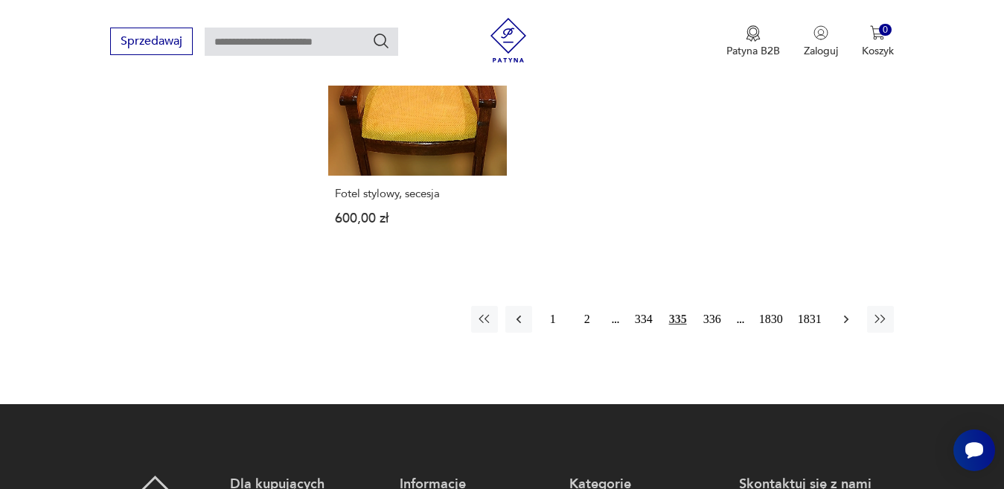
click at [842, 312] on icon "button" at bounding box center [846, 319] width 15 height 15
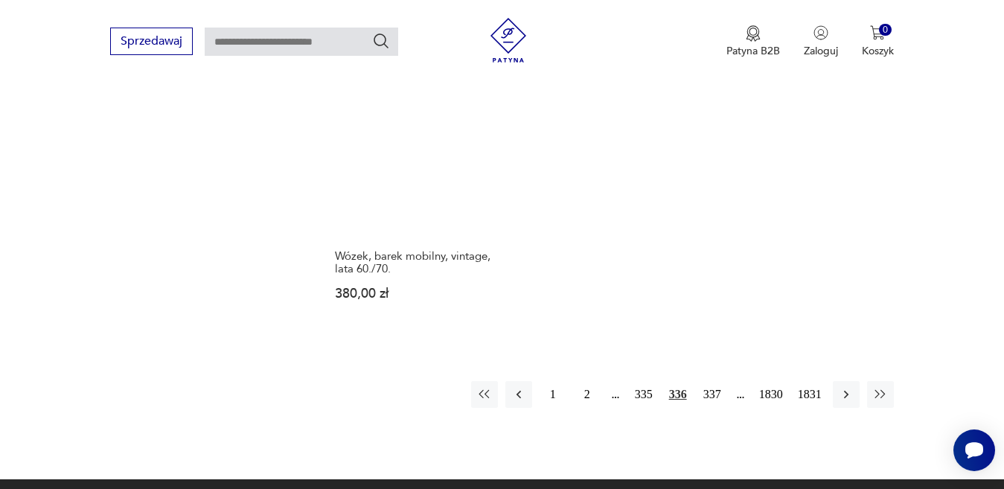
scroll to position [1904, 0]
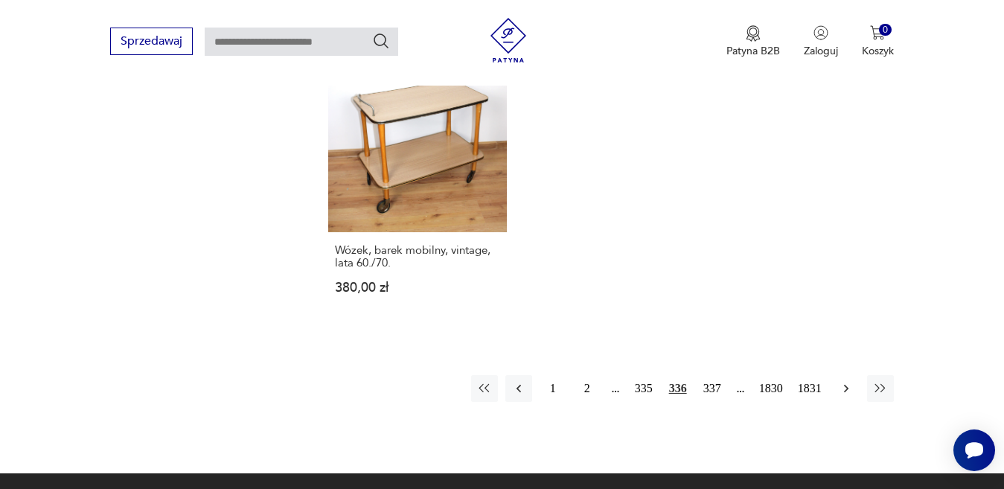
click at [845, 383] on icon "button" at bounding box center [846, 388] width 15 height 15
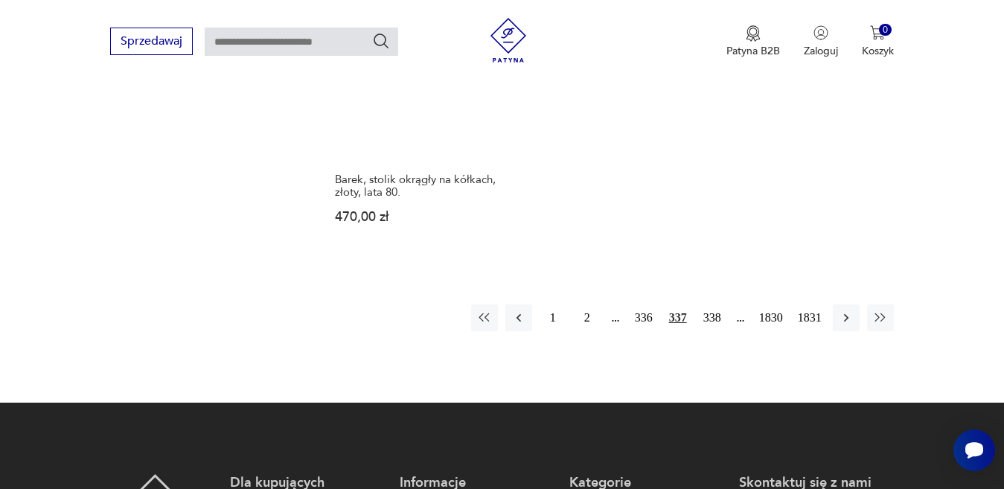
scroll to position [2053, 0]
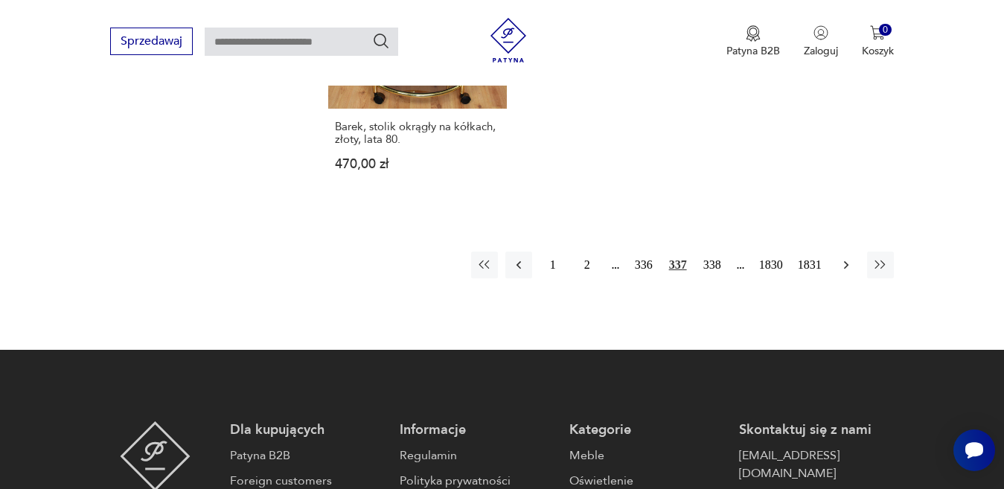
click at [845, 257] on icon "button" at bounding box center [846, 264] width 15 height 15
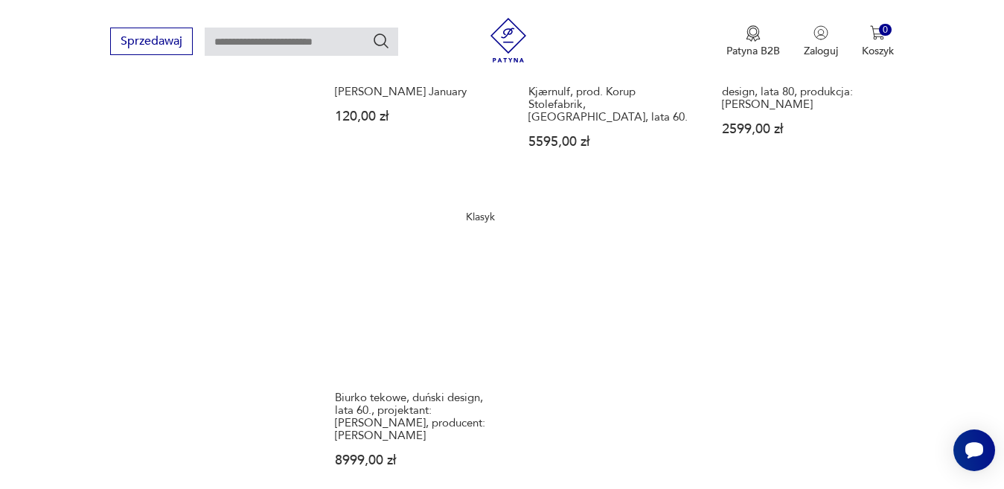
scroll to position [1979, 0]
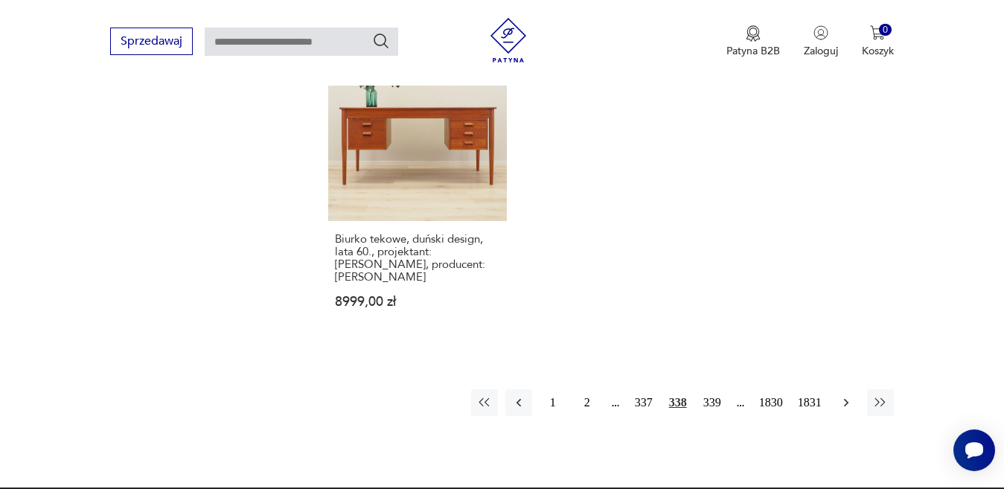
click at [843, 395] on icon "button" at bounding box center [846, 402] width 15 height 15
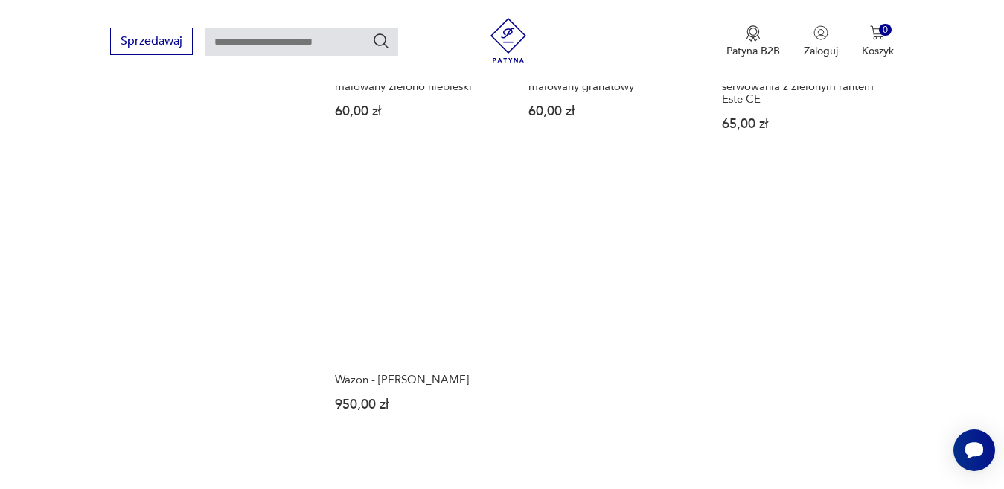
scroll to position [1904, 0]
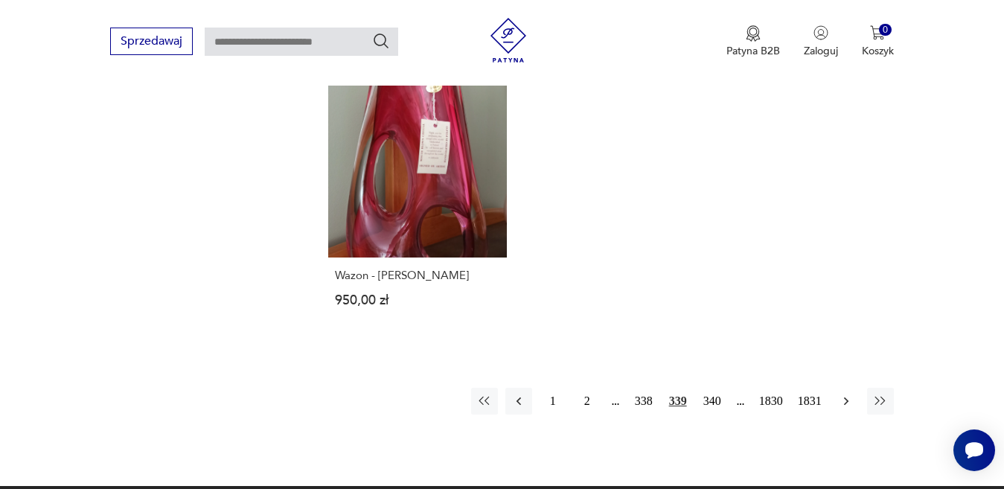
click at [847, 397] on icon "button" at bounding box center [845, 401] width 4 height 8
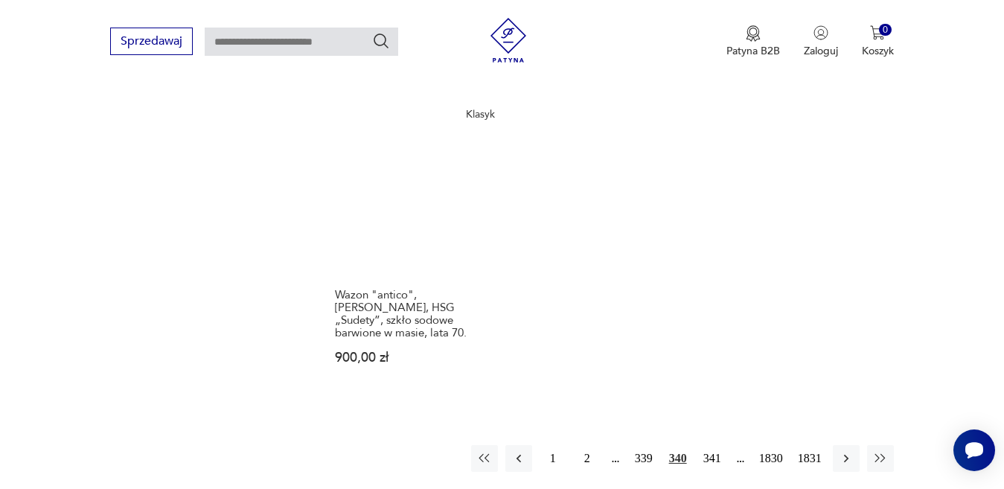
scroll to position [1979, 0]
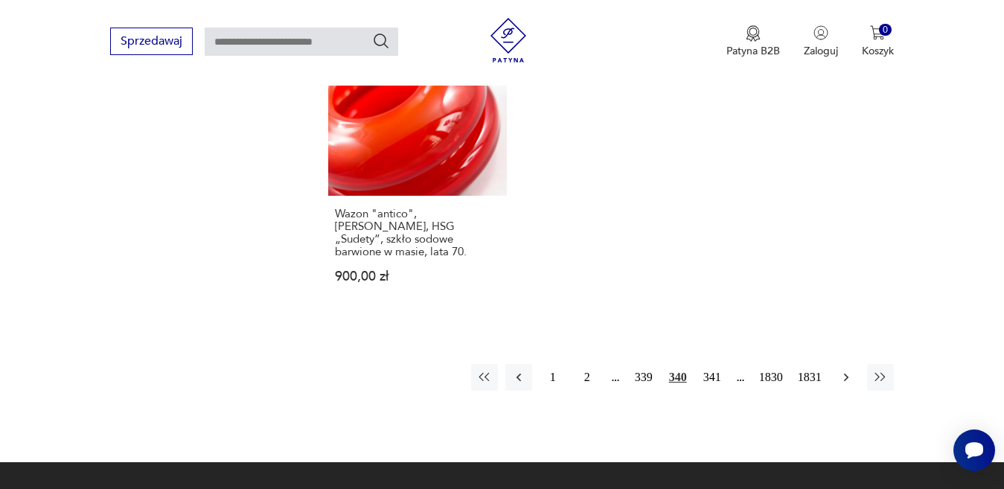
click at [844, 370] on icon "button" at bounding box center [846, 377] width 15 height 15
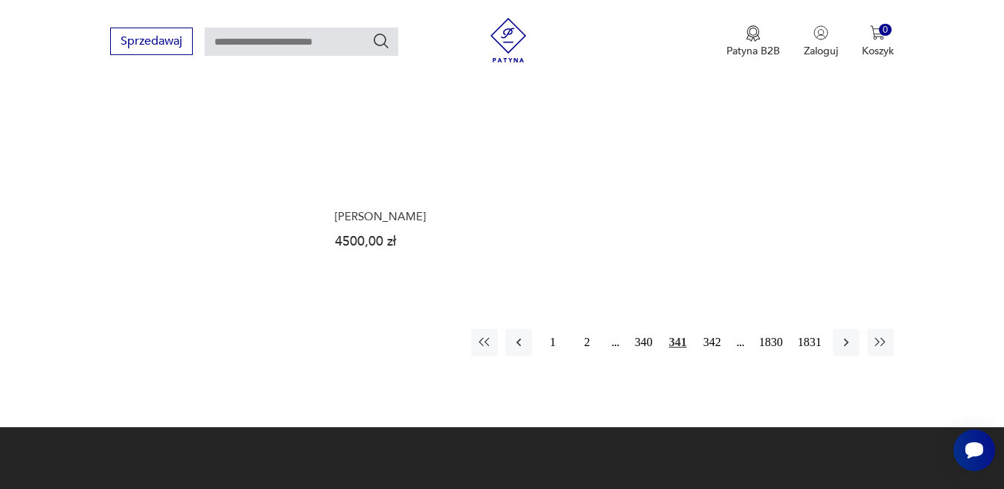
scroll to position [2053, 0]
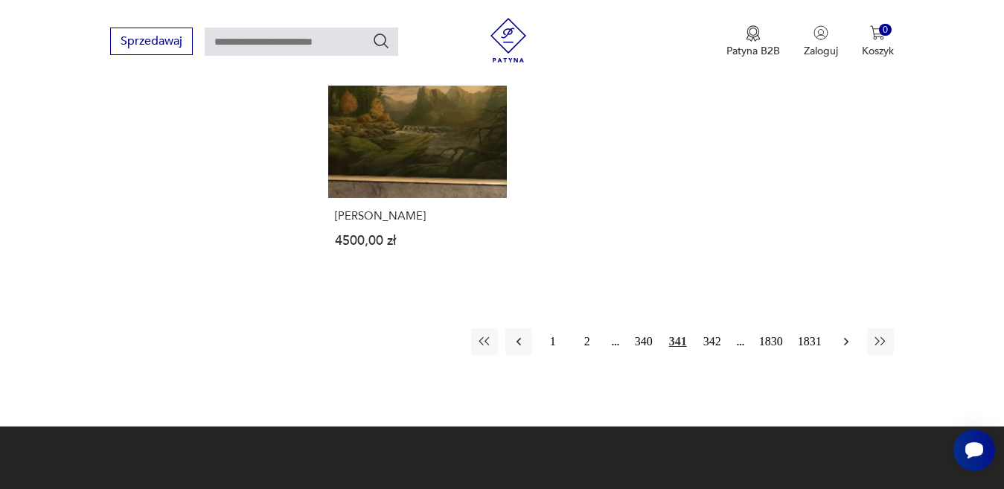
click at [843, 334] on icon "button" at bounding box center [846, 341] width 15 height 15
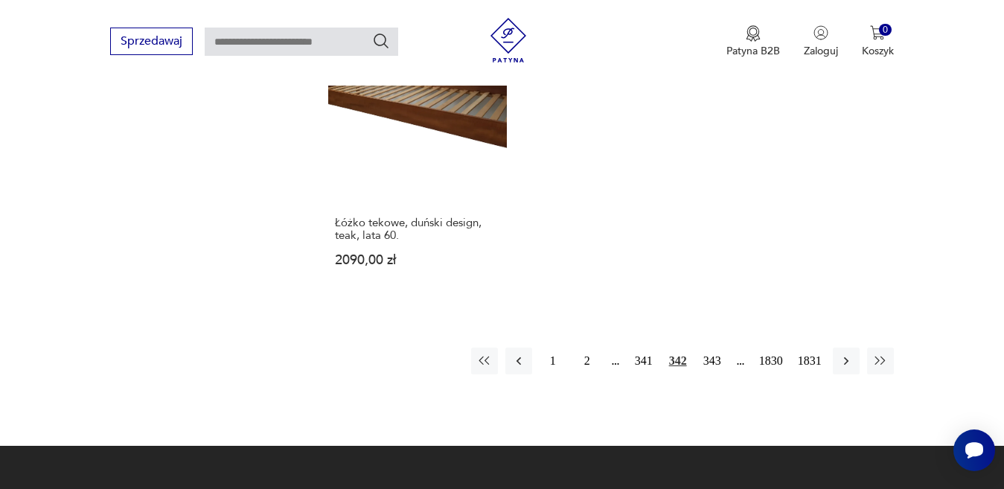
scroll to position [2053, 0]
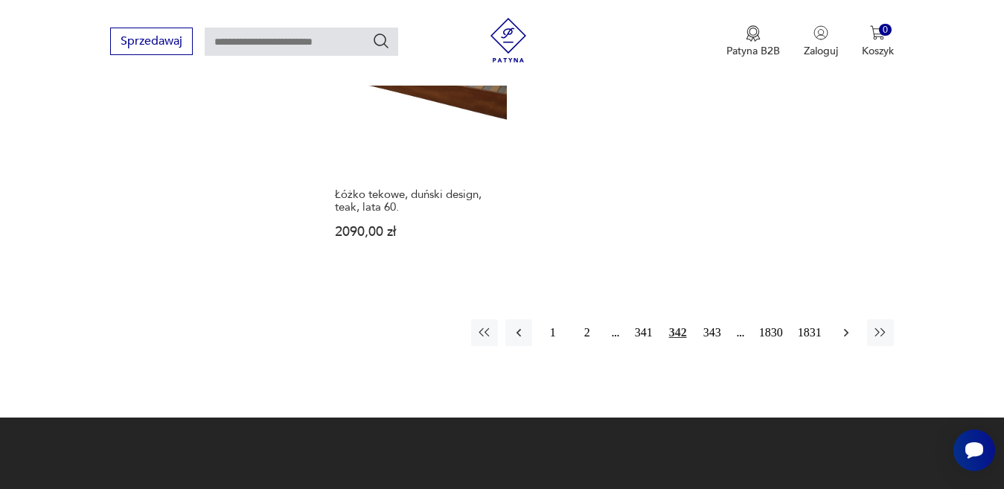
click at [845, 319] on button "button" at bounding box center [846, 332] width 27 height 27
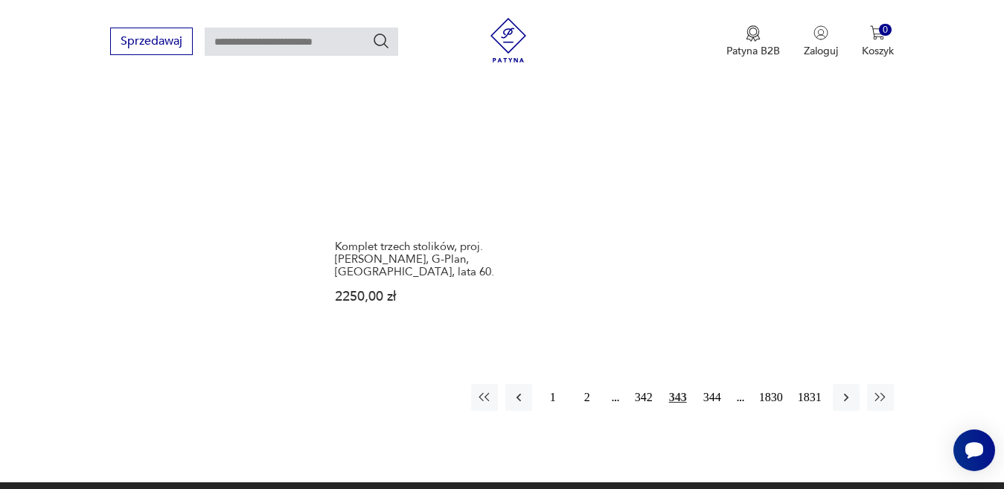
scroll to position [1979, 0]
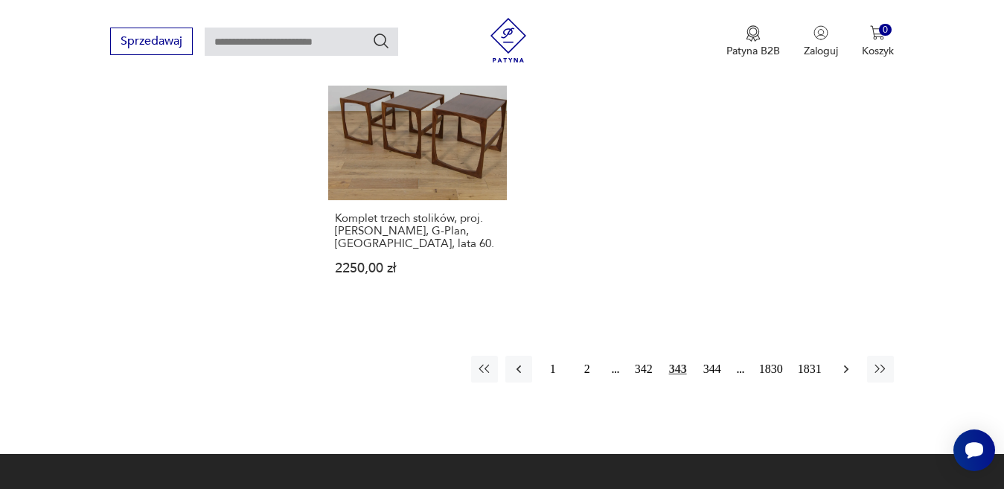
click at [847, 365] on icon "button" at bounding box center [845, 369] width 4 height 8
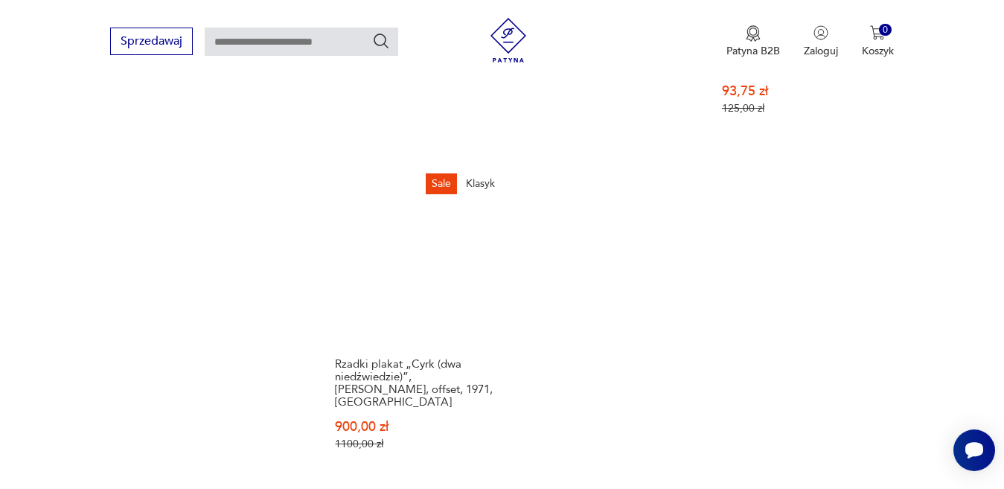
scroll to position [1979, 0]
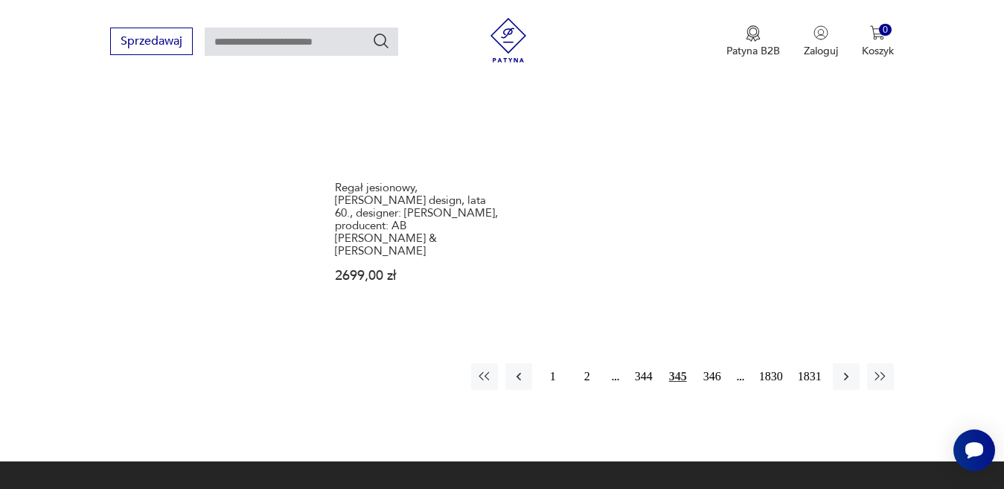
scroll to position [2127, 0]
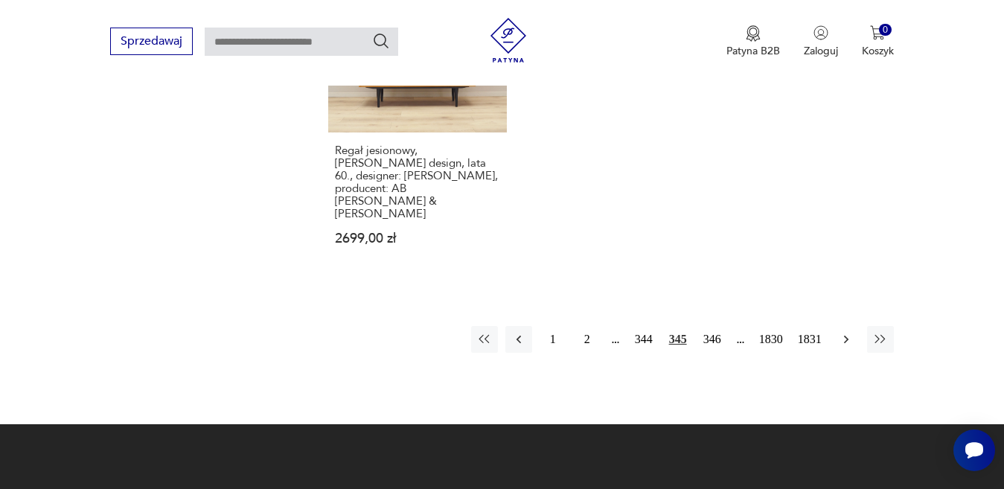
click at [846, 335] on icon "button" at bounding box center [845, 339] width 4 height 8
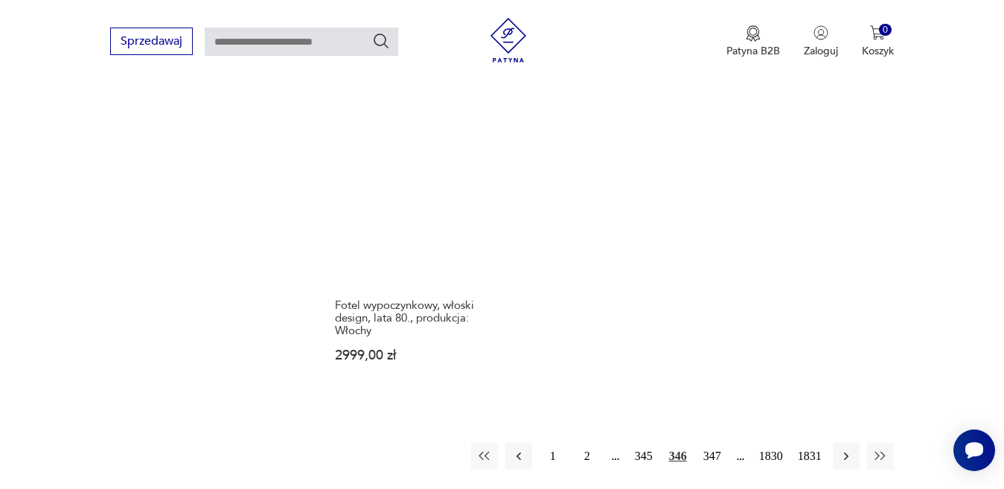
scroll to position [2053, 0]
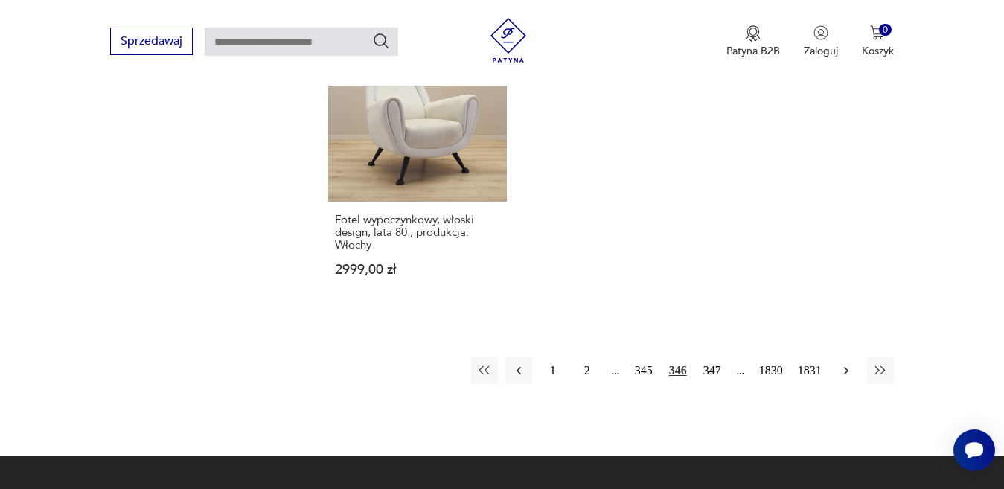
click at [843, 363] on icon "button" at bounding box center [846, 370] width 15 height 15
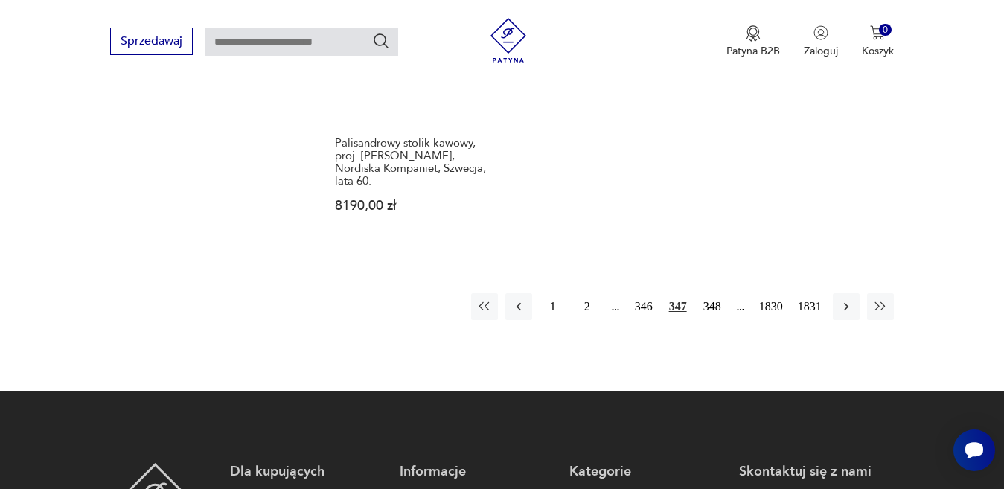
scroll to position [2202, 0]
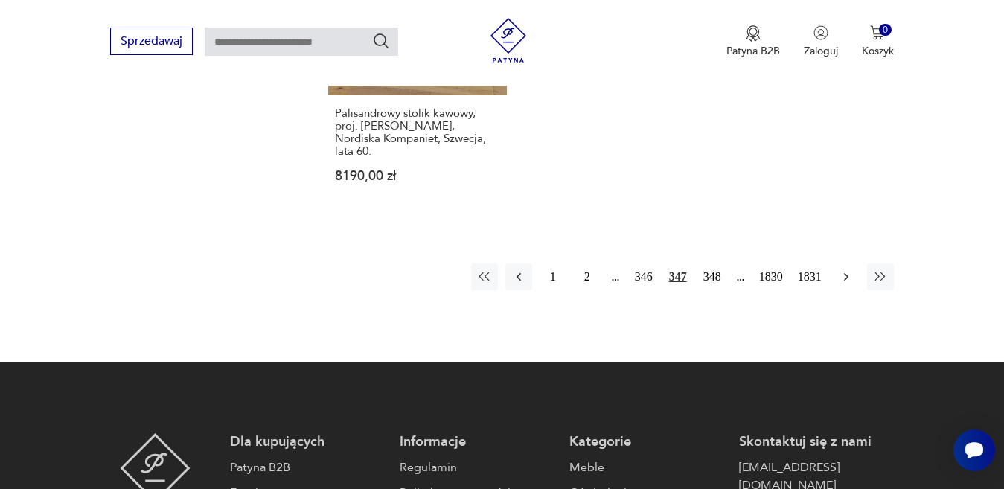
click at [848, 269] on icon "button" at bounding box center [846, 276] width 15 height 15
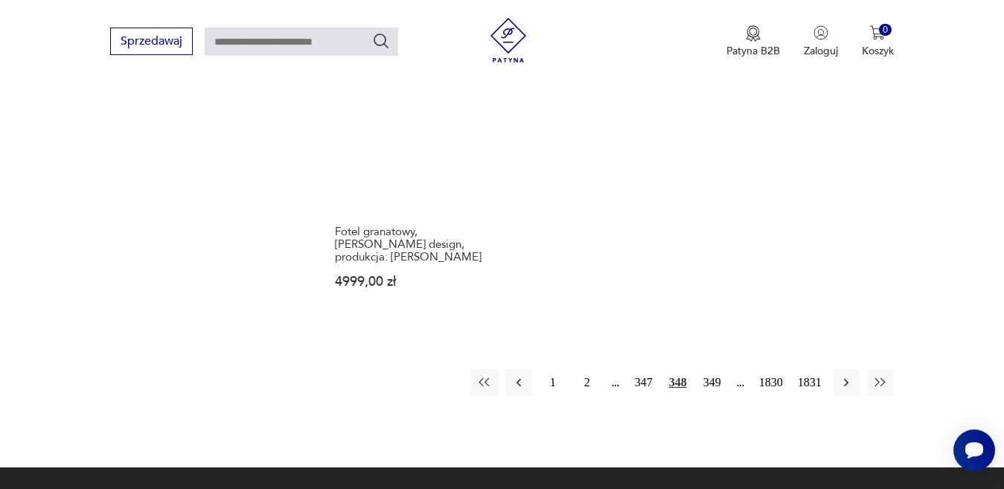
scroll to position [1979, 0]
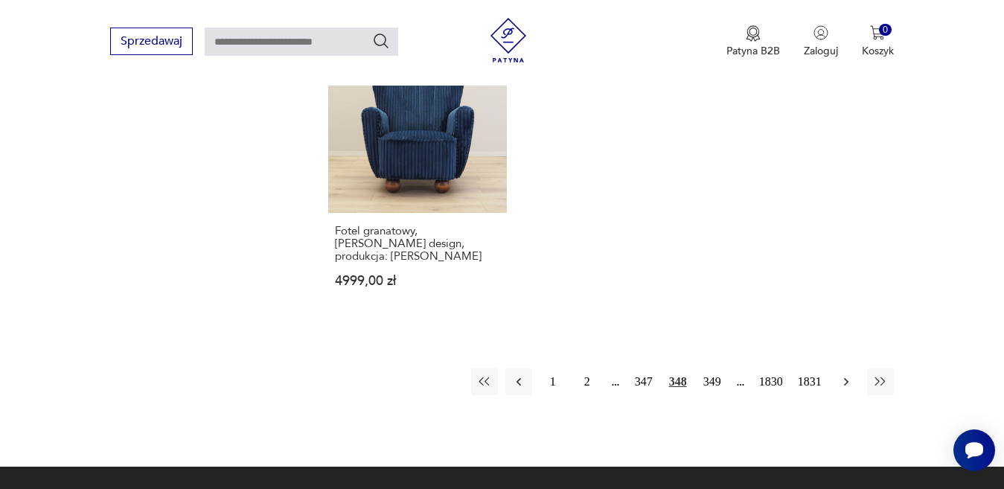
click at [842, 384] on icon "button" at bounding box center [846, 381] width 15 height 15
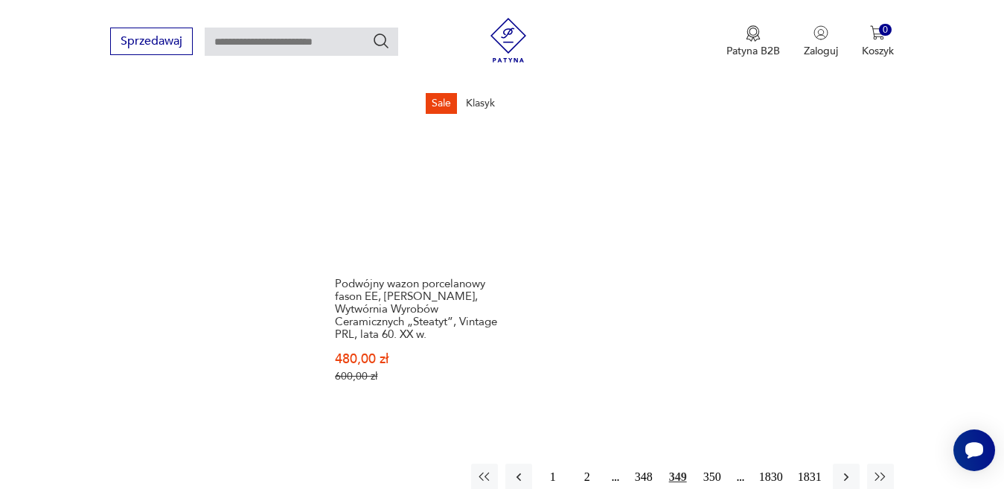
scroll to position [2053, 0]
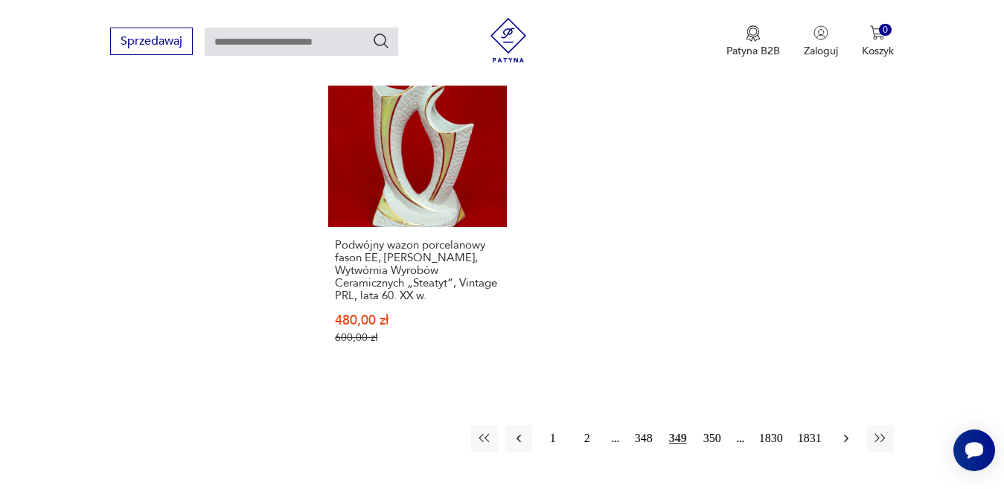
click at [846, 434] on icon "button" at bounding box center [845, 438] width 4 height 8
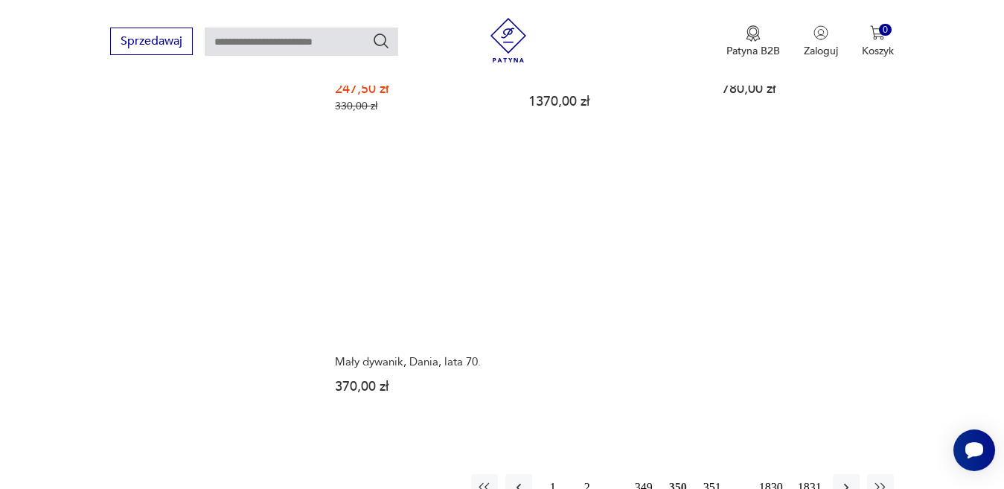
scroll to position [1979, 0]
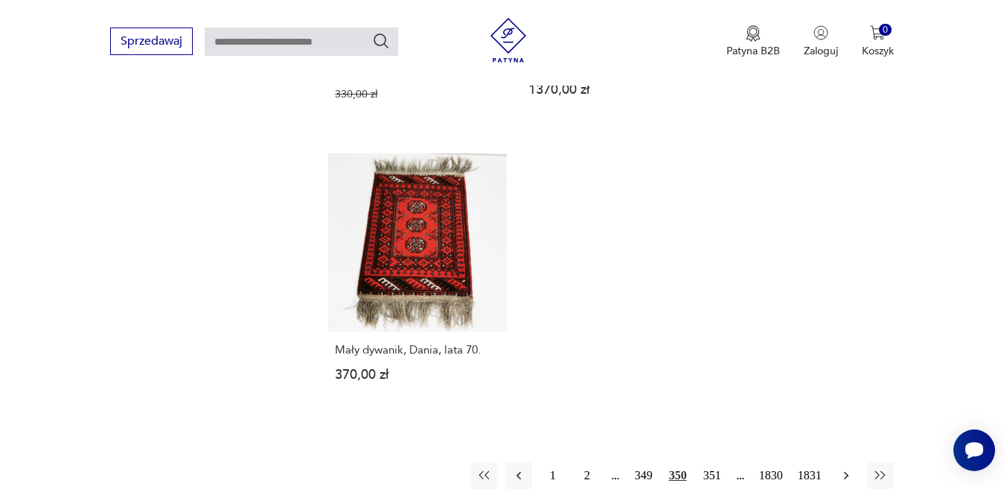
click at [845, 471] on icon "button" at bounding box center [845, 475] width 4 height 8
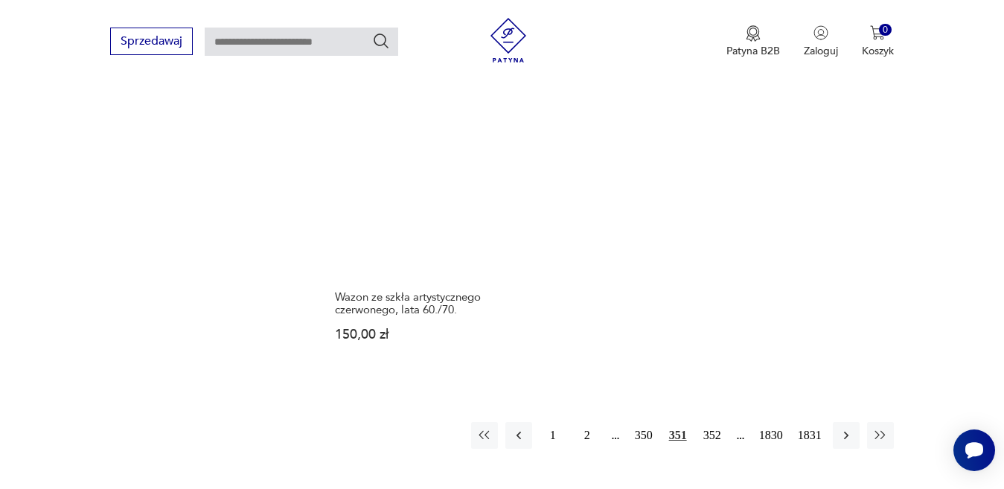
scroll to position [1979, 0]
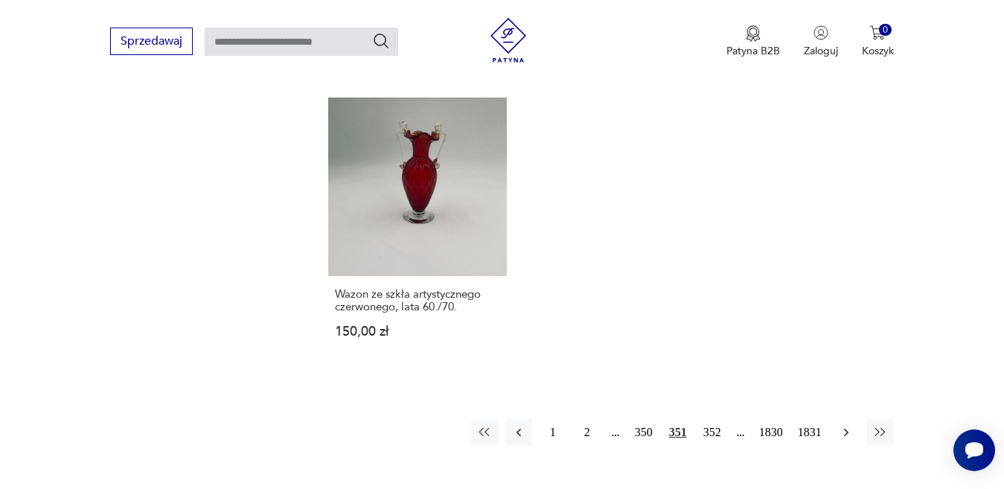
click at [845, 428] on icon "button" at bounding box center [845, 432] width 4 height 8
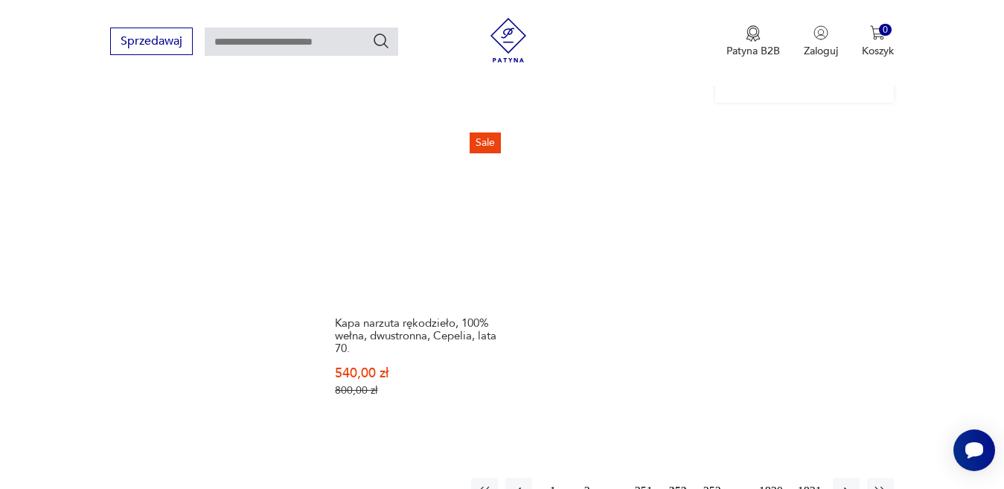
scroll to position [1979, 0]
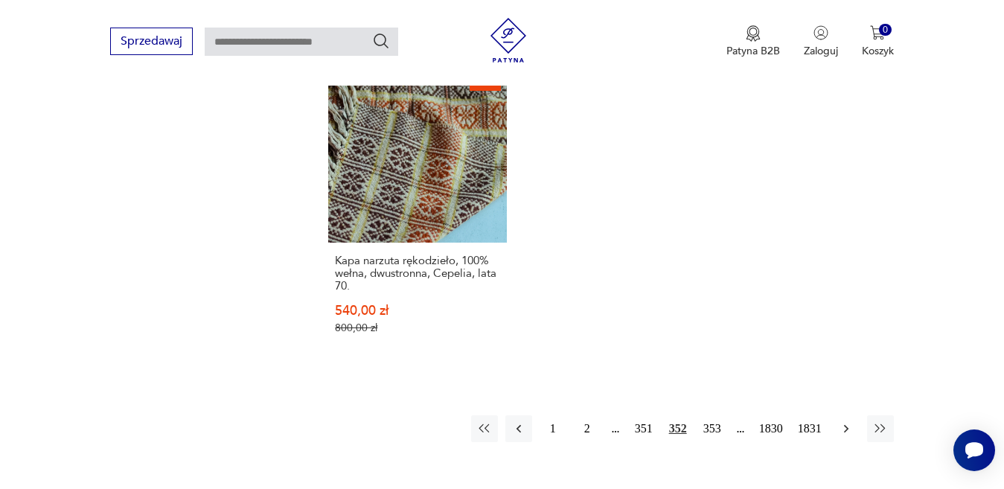
click at [847, 421] on icon "button" at bounding box center [846, 428] width 15 height 15
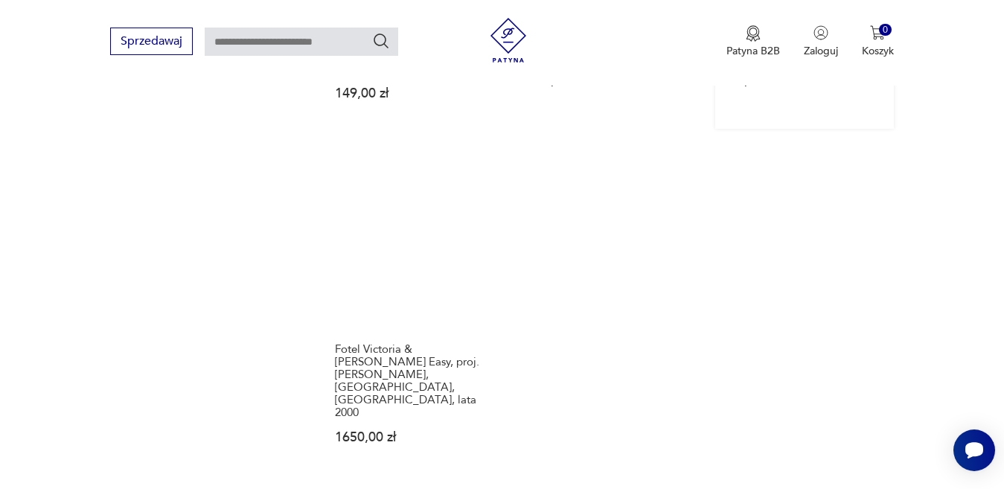
scroll to position [2053, 0]
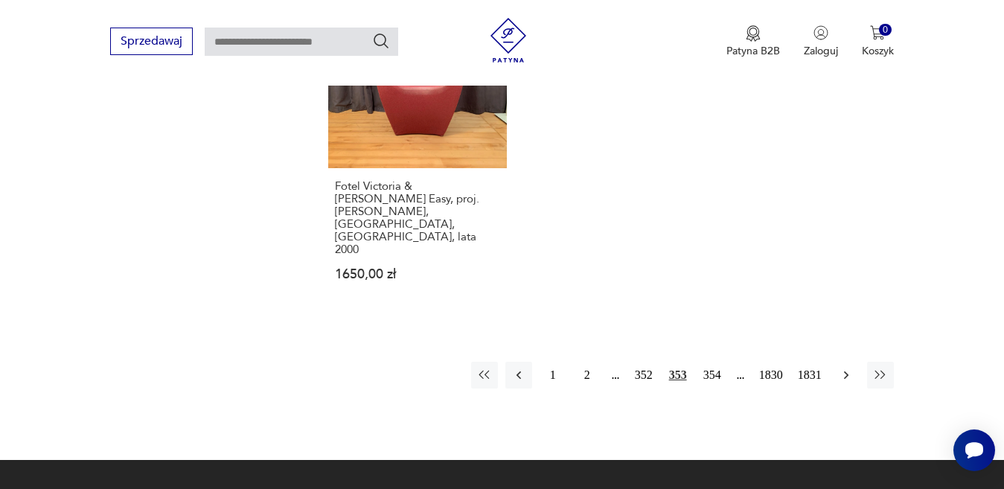
click at [847, 368] on icon "button" at bounding box center [846, 375] width 15 height 15
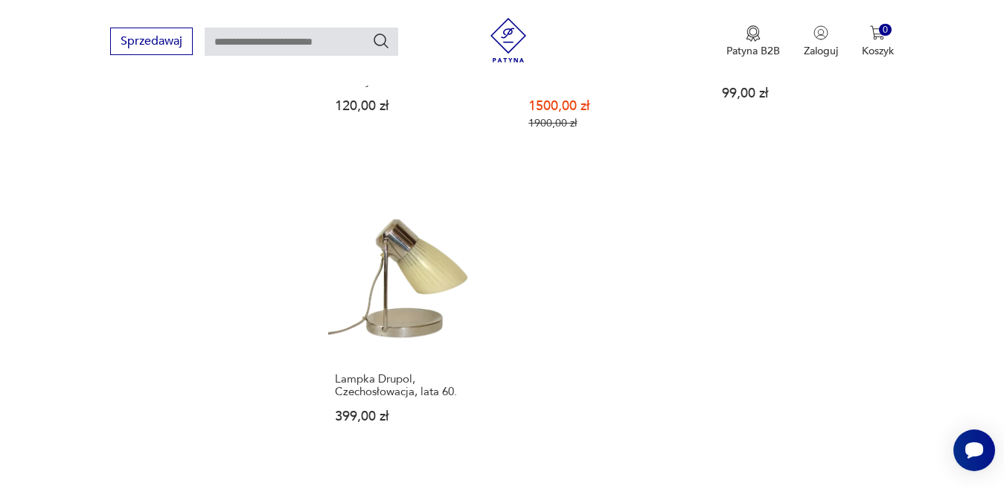
scroll to position [1904, 0]
